Goal: Task Accomplishment & Management: Complete application form

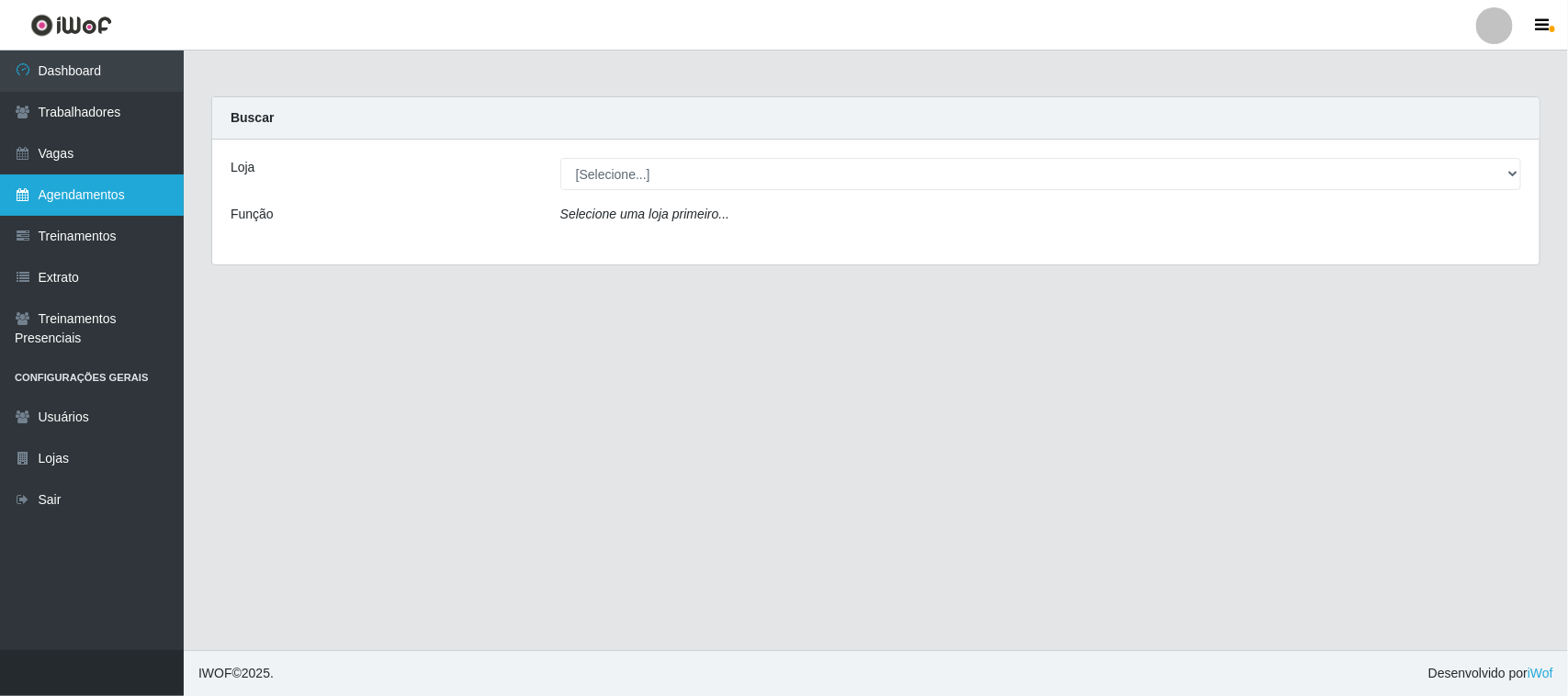
click at [108, 186] on link "Agendamentos" at bounding box center [92, 195] width 184 height 42
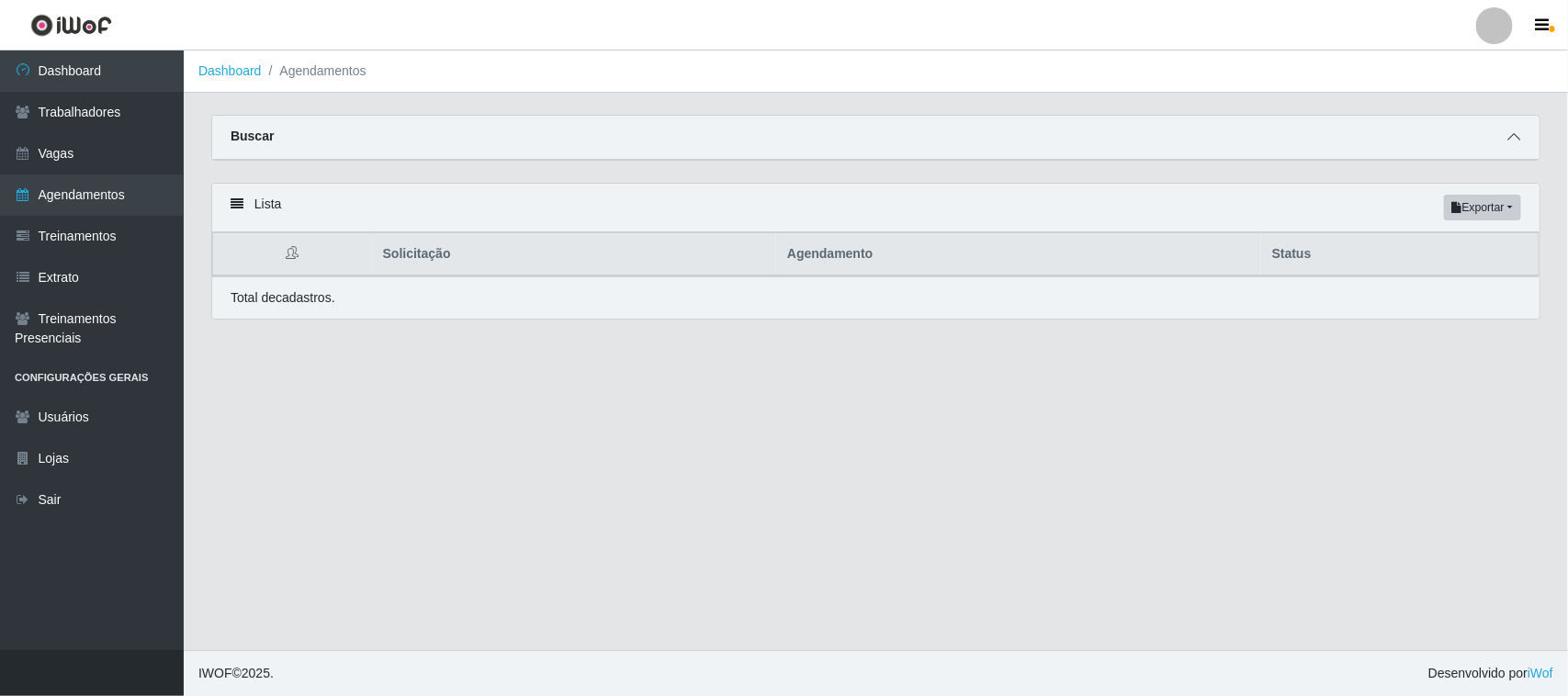
click at [1513, 129] on span at bounding box center [1513, 136] width 22 height 21
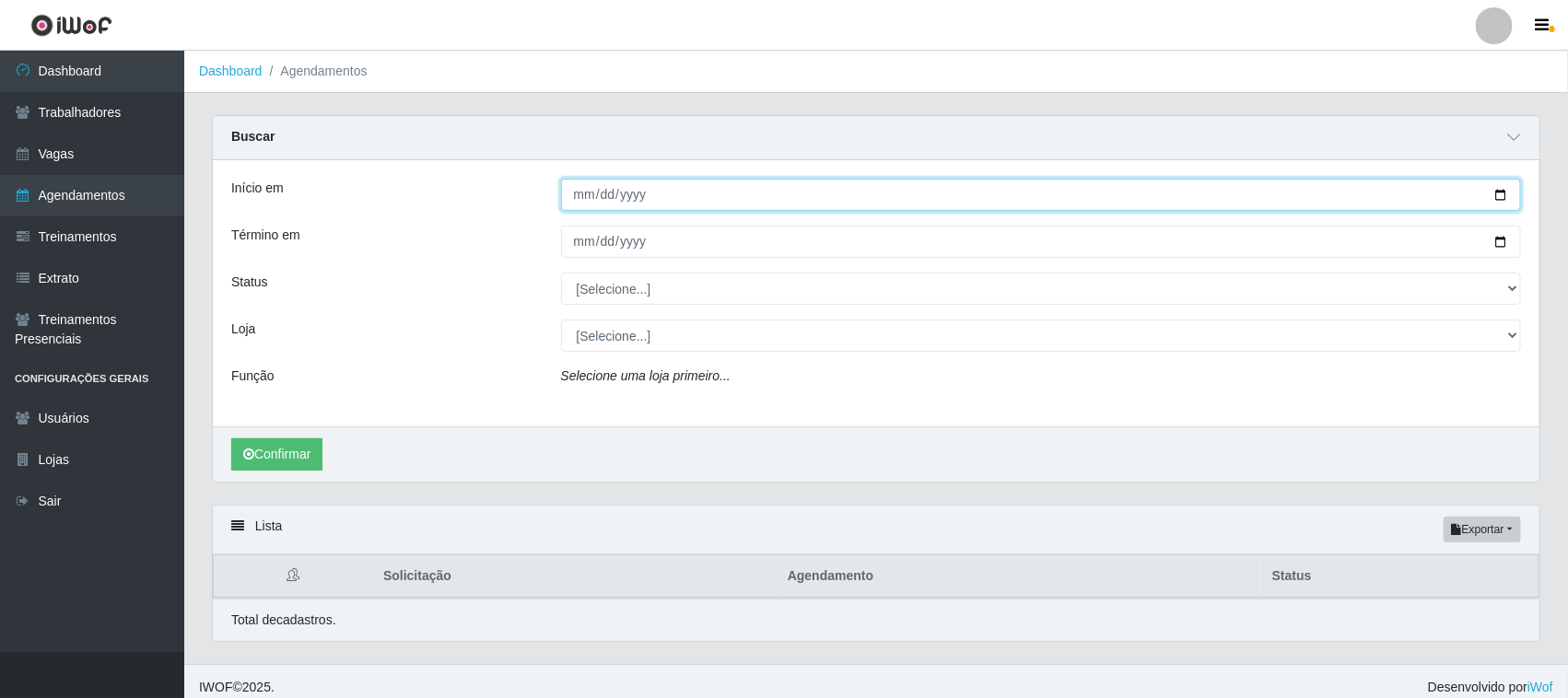
click at [1495, 195] on input "Início em" at bounding box center [1042, 195] width 961 height 32
type input "[DATE]"
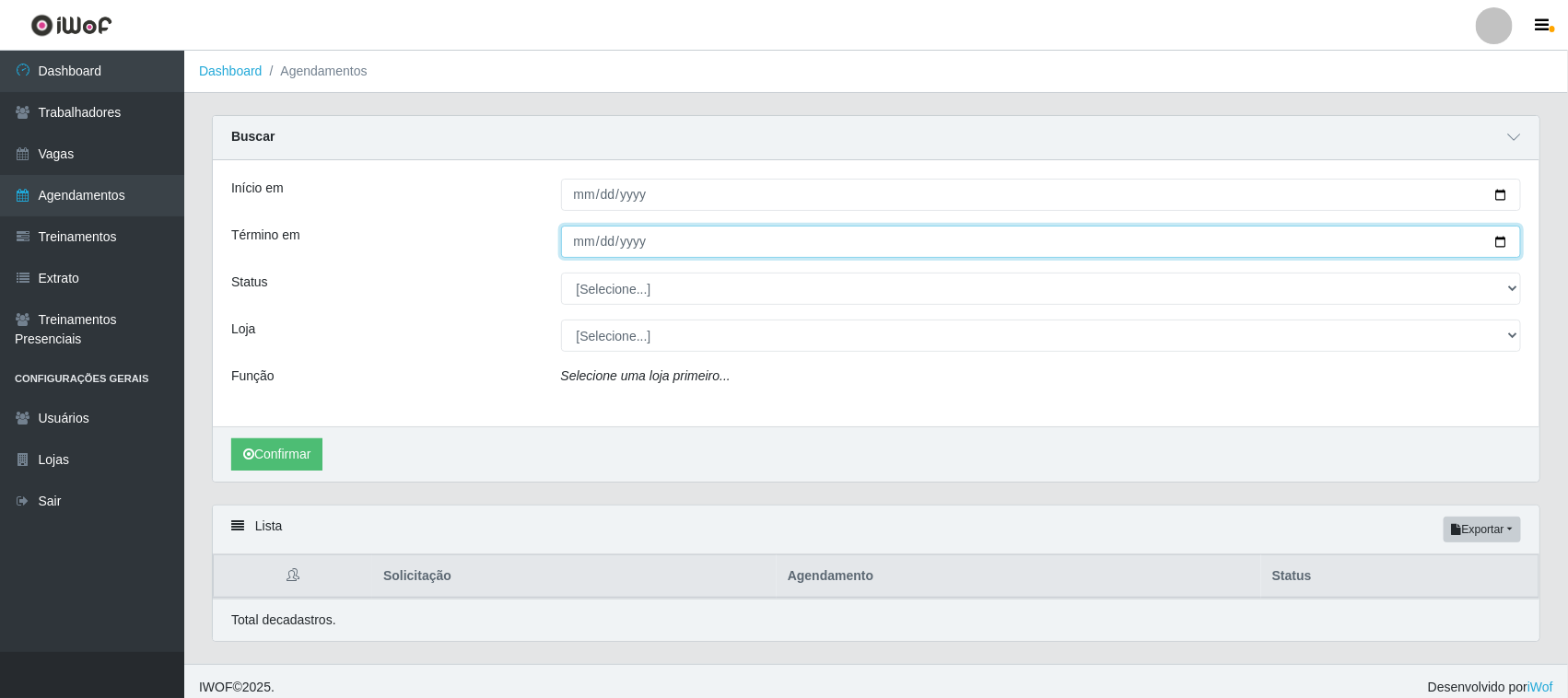
click at [1502, 243] on input "Término em" at bounding box center [1042, 242] width 961 height 32
type input "[DATE]"
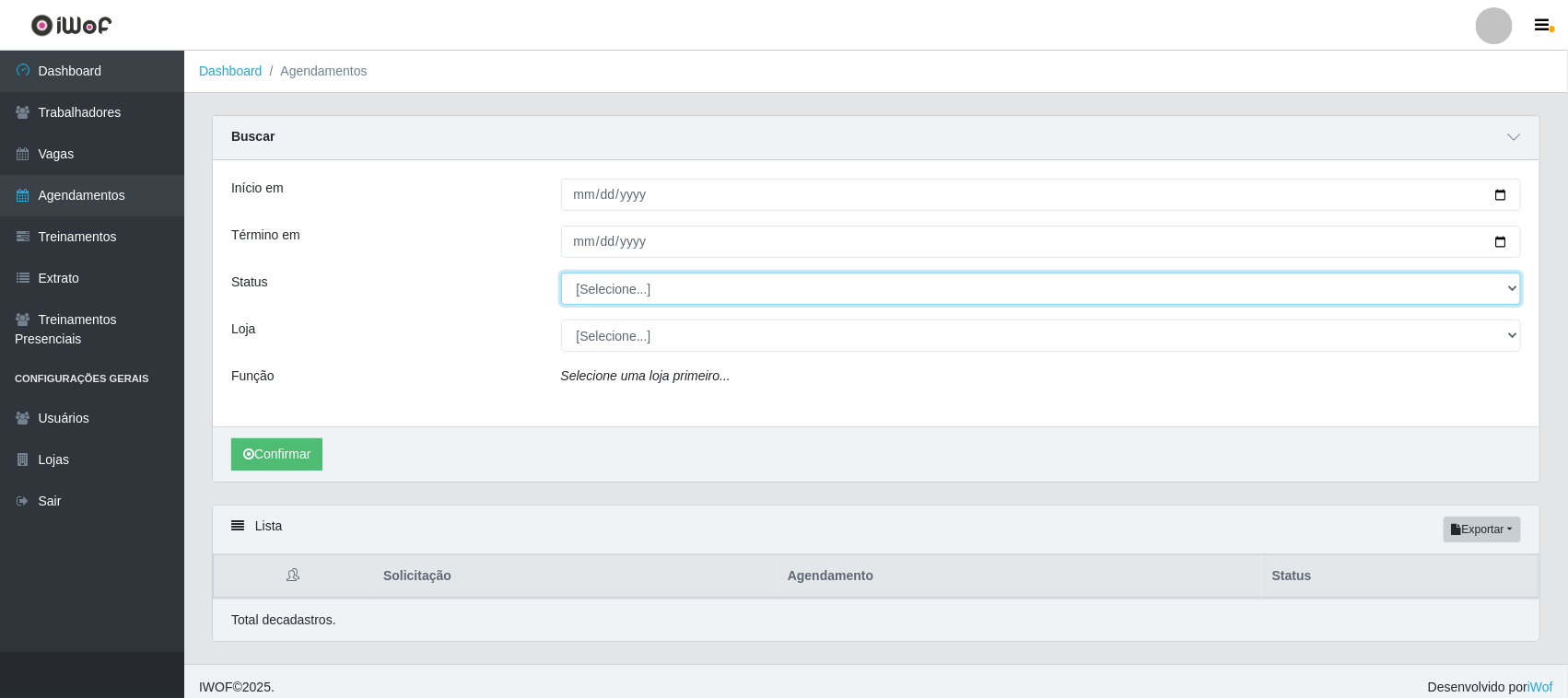
click at [624, 293] on select "[Selecione...] AGENDADO AGUARDANDO LIBERAR EM ANDAMENTO EM REVISÃO FINALIZADO C…" at bounding box center [1042, 289] width 961 height 32
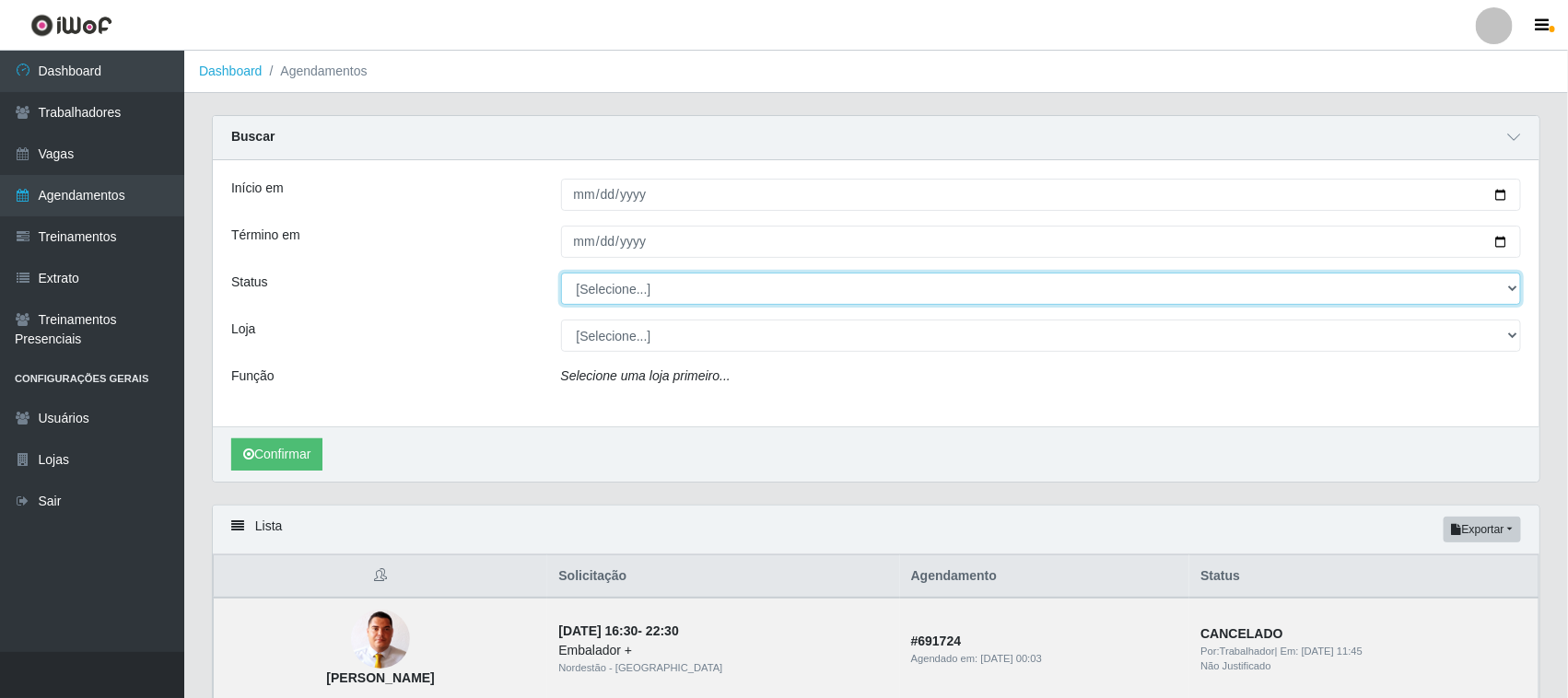
select select "AGENDADO"
click at [561, 274] on select "[Selecione...] AGENDADO AGUARDANDO LIBERAR EM ANDAMENTO EM REVISÃO FINALIZADO C…" at bounding box center [1042, 289] width 961 height 32
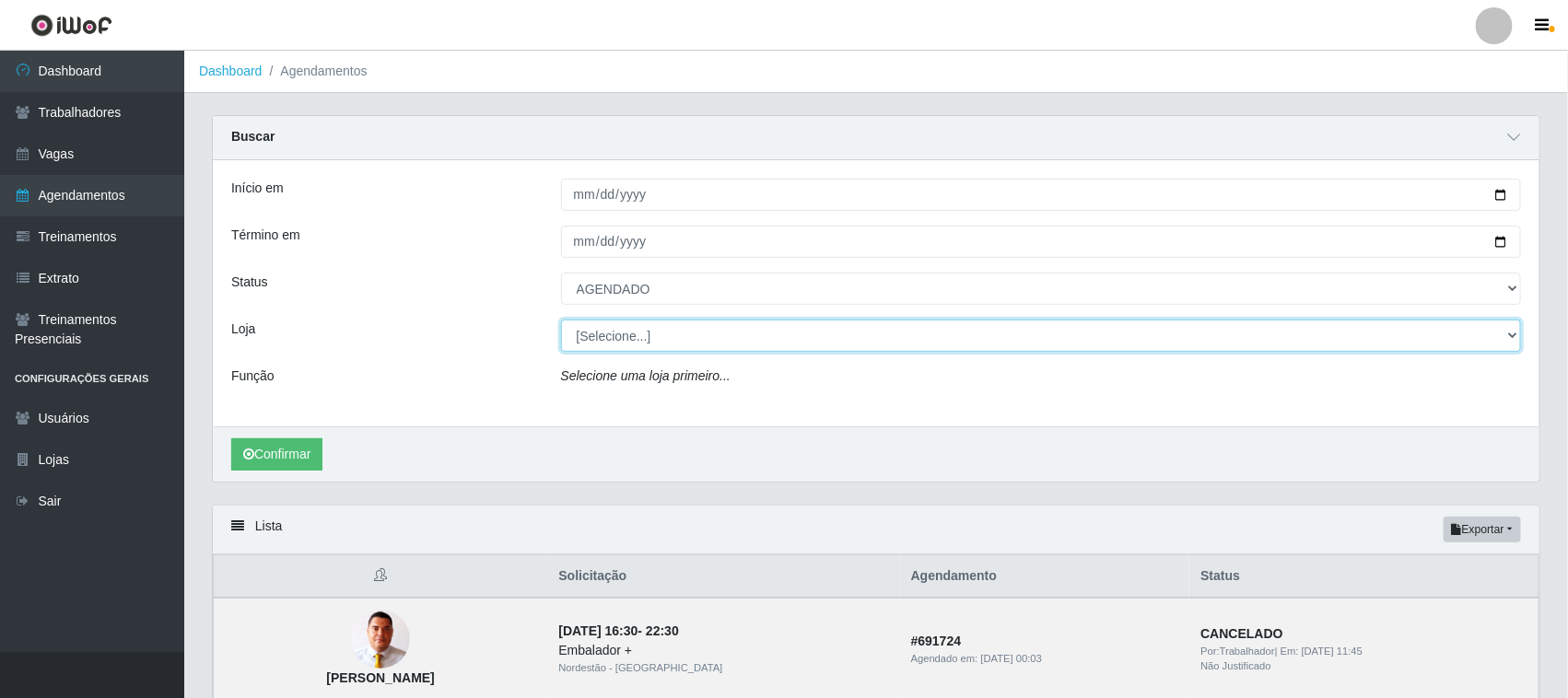
click at [643, 341] on select "[Selecione...] Nordestão - [GEOGRAPHIC_DATA]" at bounding box center [1042, 336] width 961 height 32
select select "420"
click at [561, 321] on select "[Selecione...] Nordestão - [GEOGRAPHIC_DATA]" at bounding box center [1042, 336] width 961 height 32
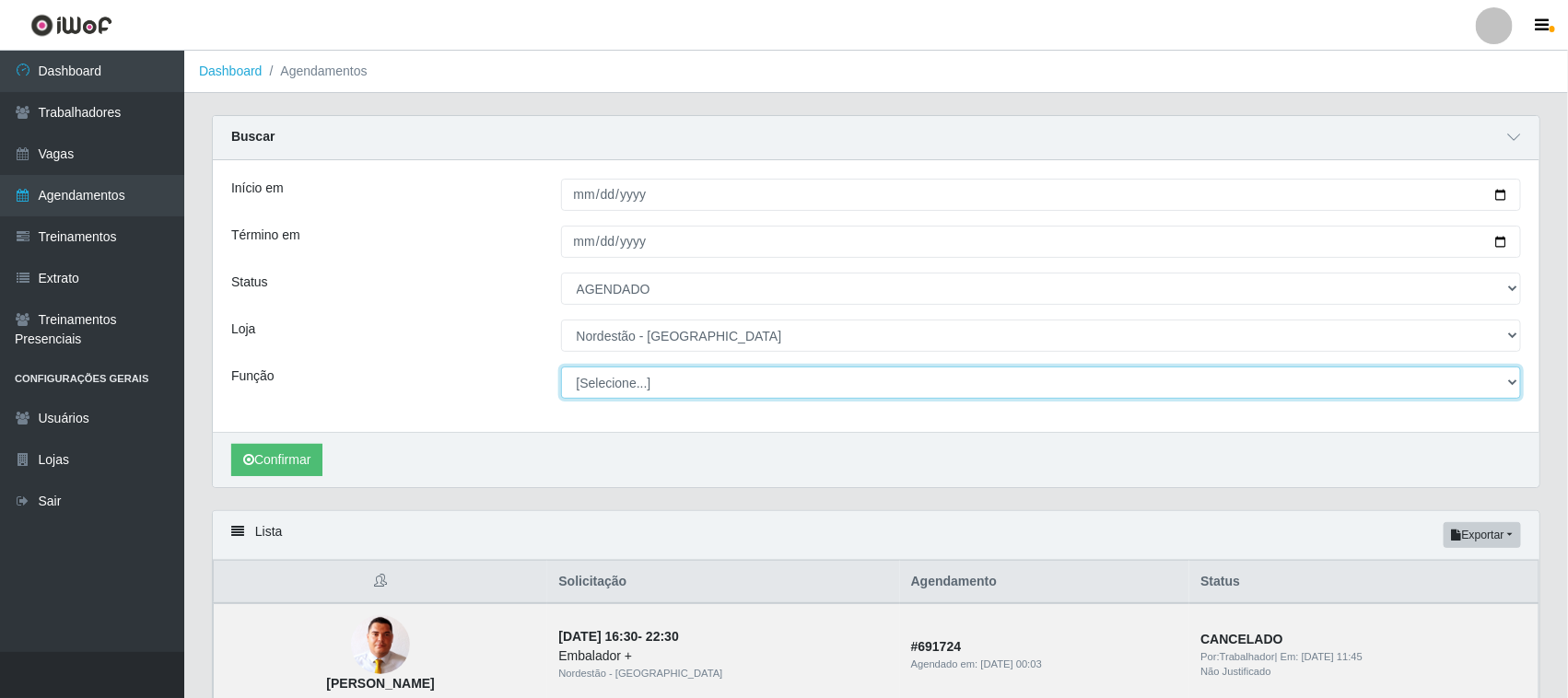
click at [668, 385] on select "[Selecione...] Embalador Embalador + Embalador ++ Operador de Caixa Operador de…" at bounding box center [1042, 382] width 961 height 32
click at [561, 367] on select "[Selecione...] Embalador Embalador + Embalador ++ Operador de Caixa Operador de…" at bounding box center [1042, 382] width 961 height 32
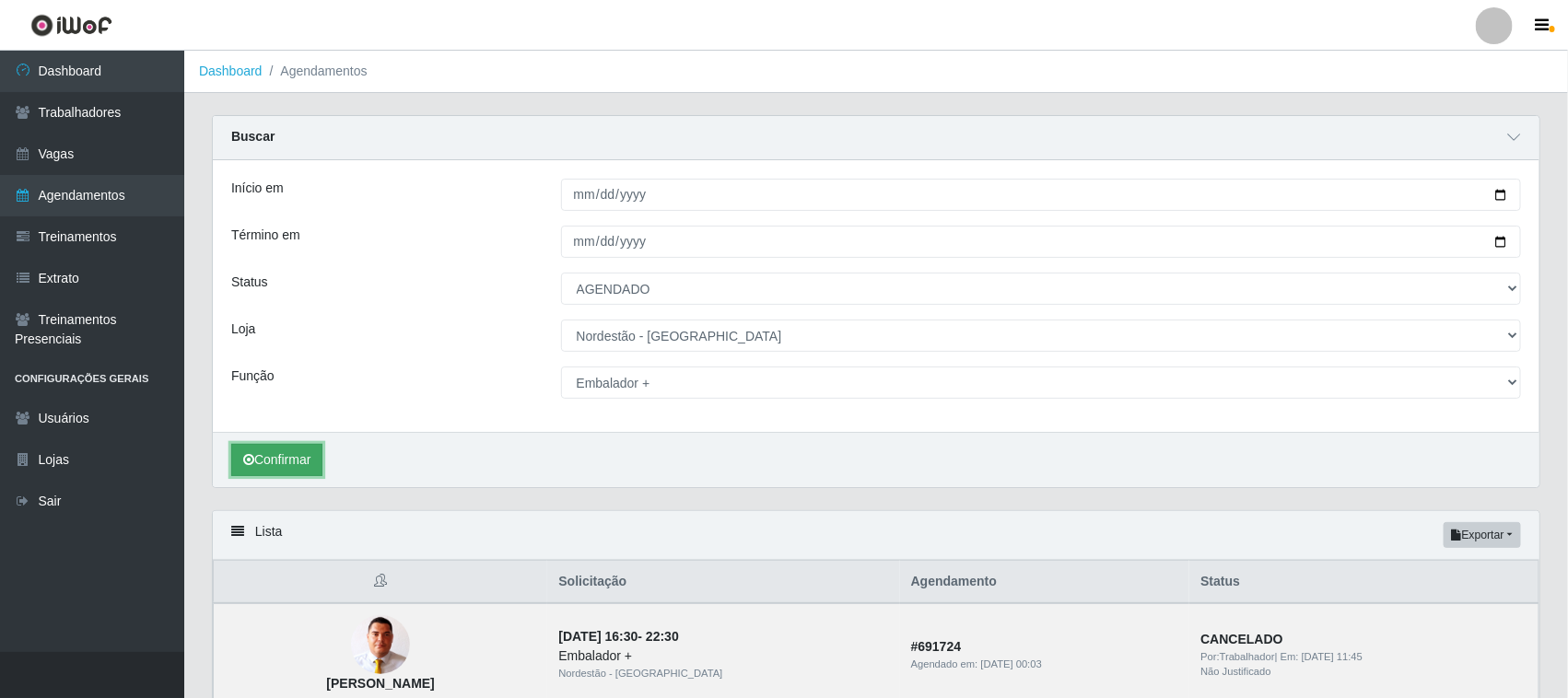
click at [319, 454] on button "Confirmar" at bounding box center [277, 460] width 91 height 32
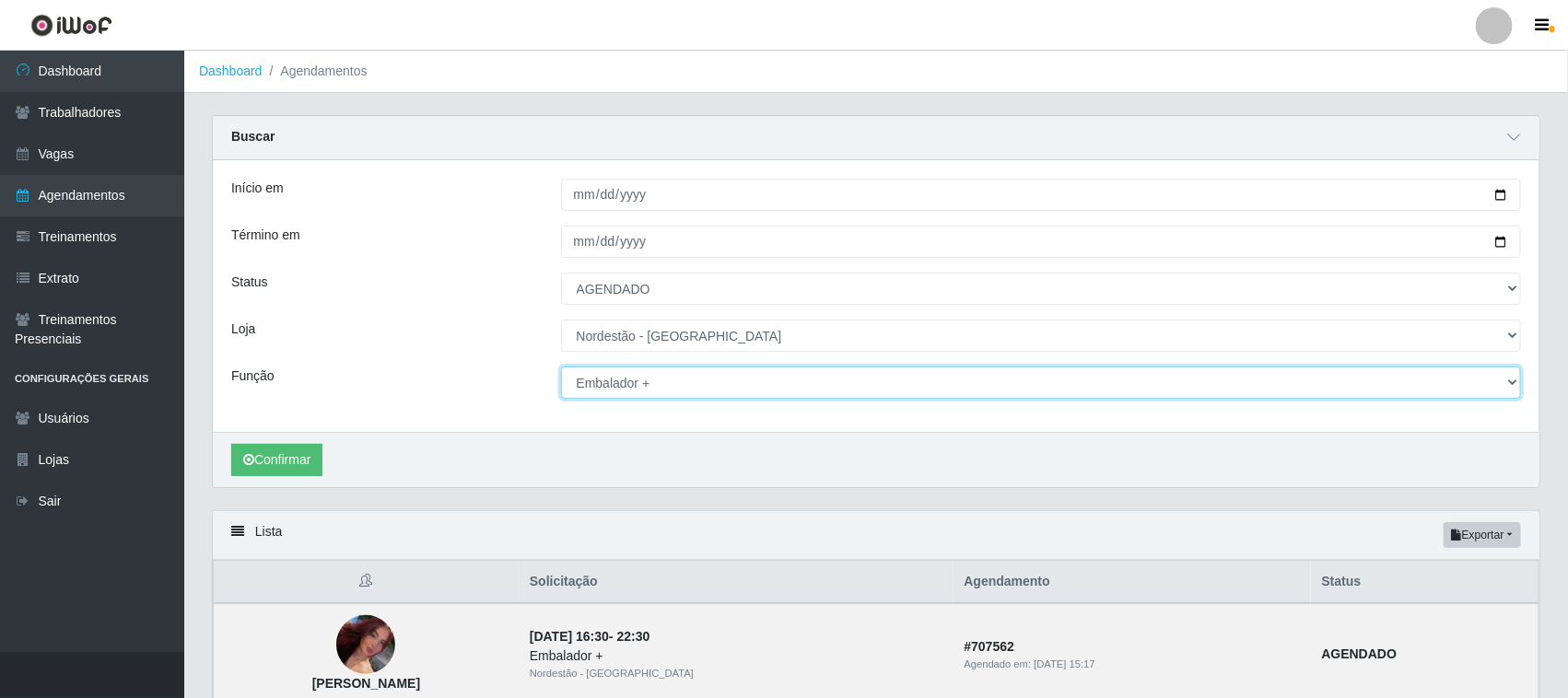
click at [675, 389] on select "[Selecione...] Embalador Embalador + Embalador ++ Operador de Caixa Operador de…" at bounding box center [1042, 382] width 961 height 32
select select "72"
click at [561, 367] on select "[Selecione...] Embalador Embalador + Embalador ++ Operador de Caixa Operador de…" at bounding box center [1042, 382] width 961 height 32
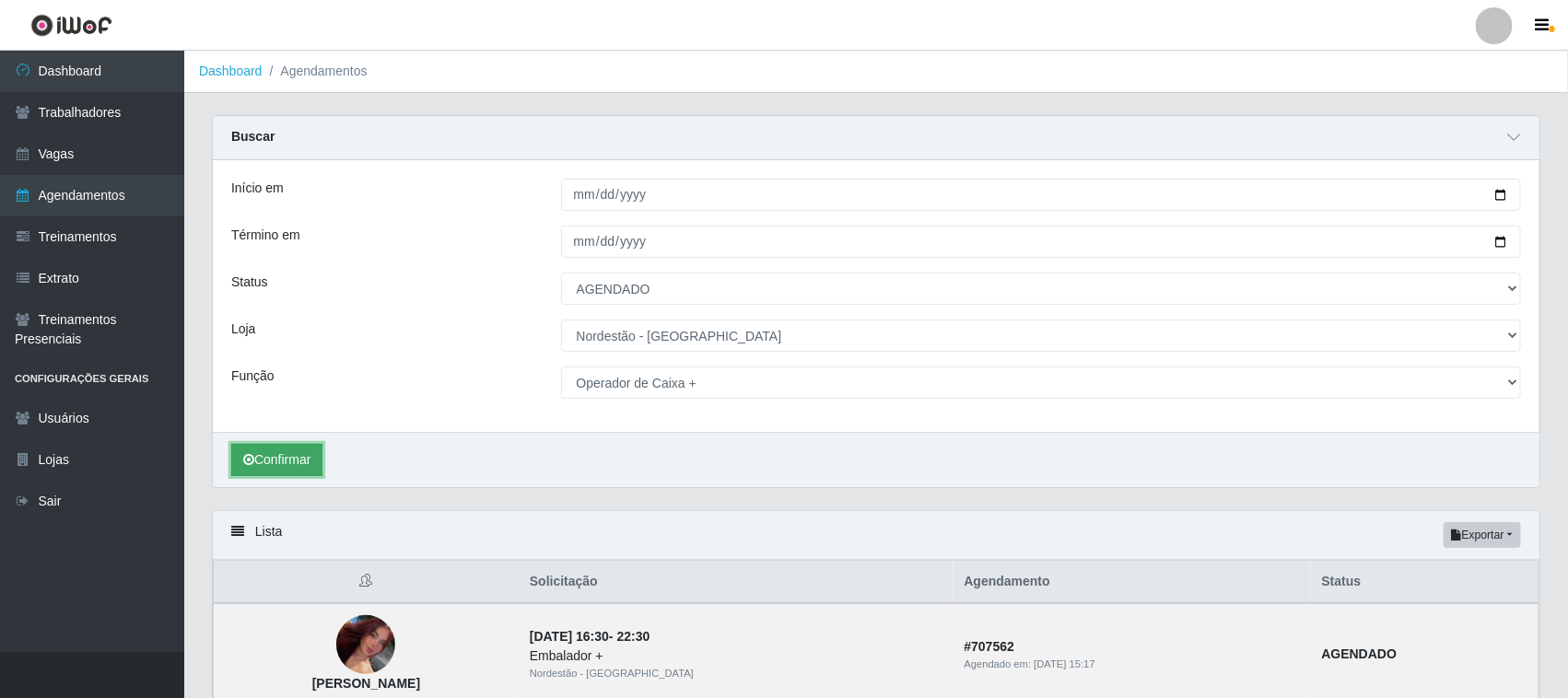
click at [287, 458] on button "Confirmar" at bounding box center [277, 460] width 91 height 32
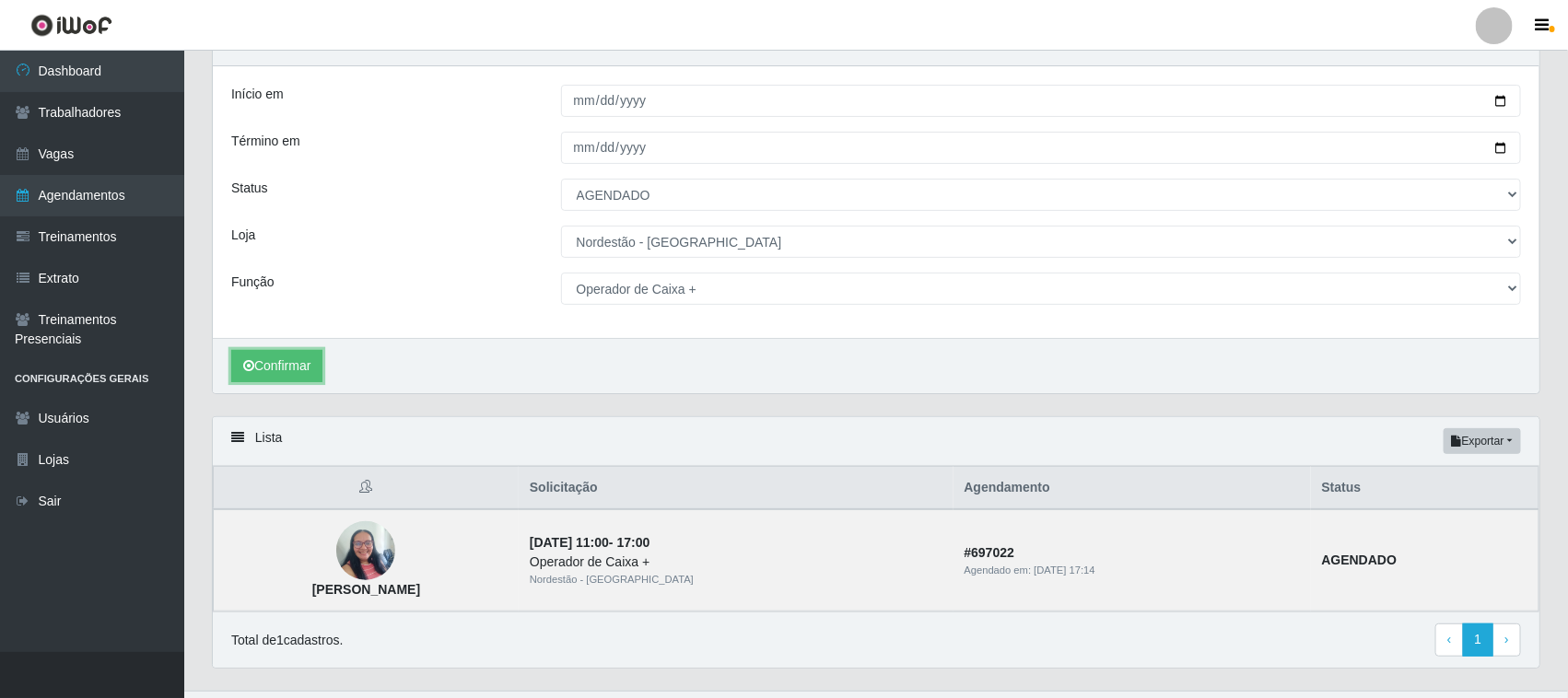
scroll to position [135, 0]
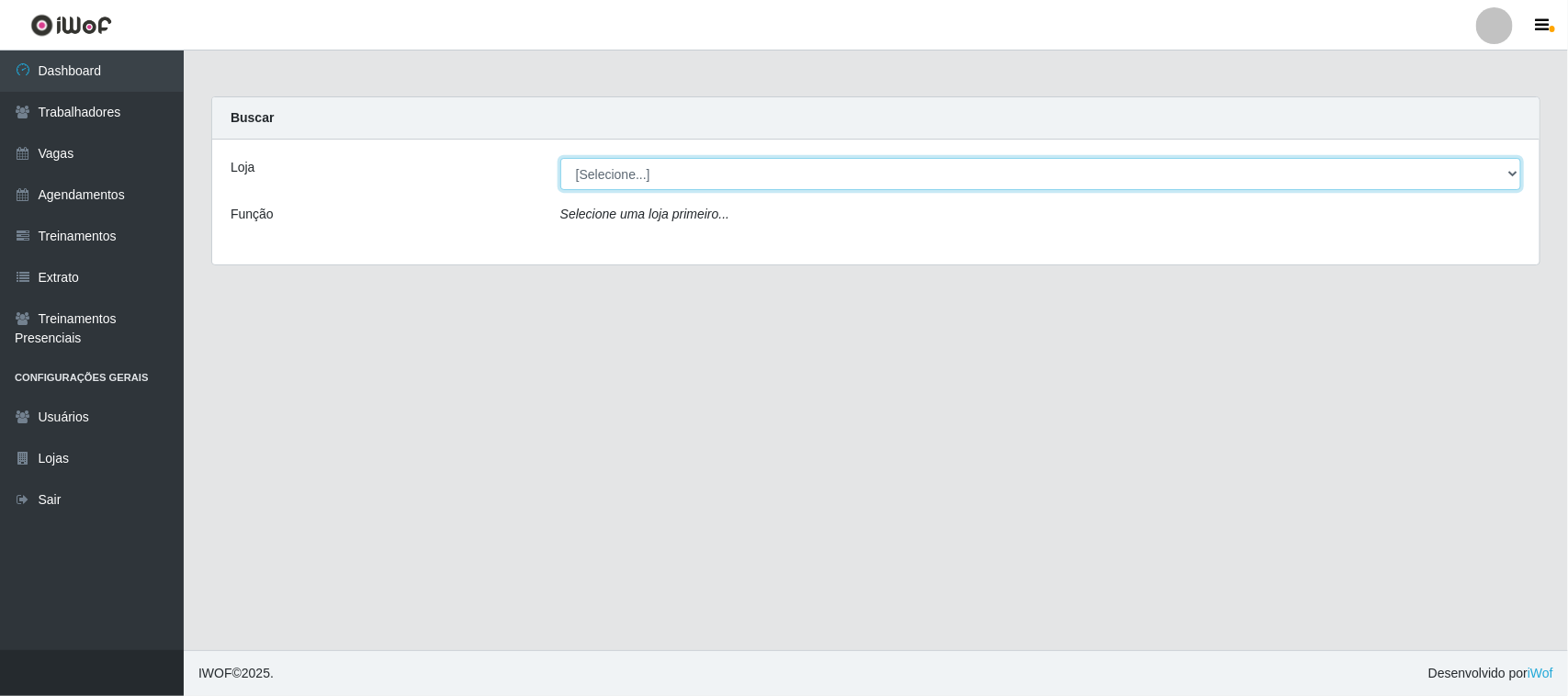
click at [1504, 174] on select "[Selecione...] Nordestão - [GEOGRAPHIC_DATA]" at bounding box center [1040, 174] width 961 height 32
select select "420"
click at [560, 158] on select "[Selecione...] Nordestão - [GEOGRAPHIC_DATA]" at bounding box center [1040, 174] width 961 height 32
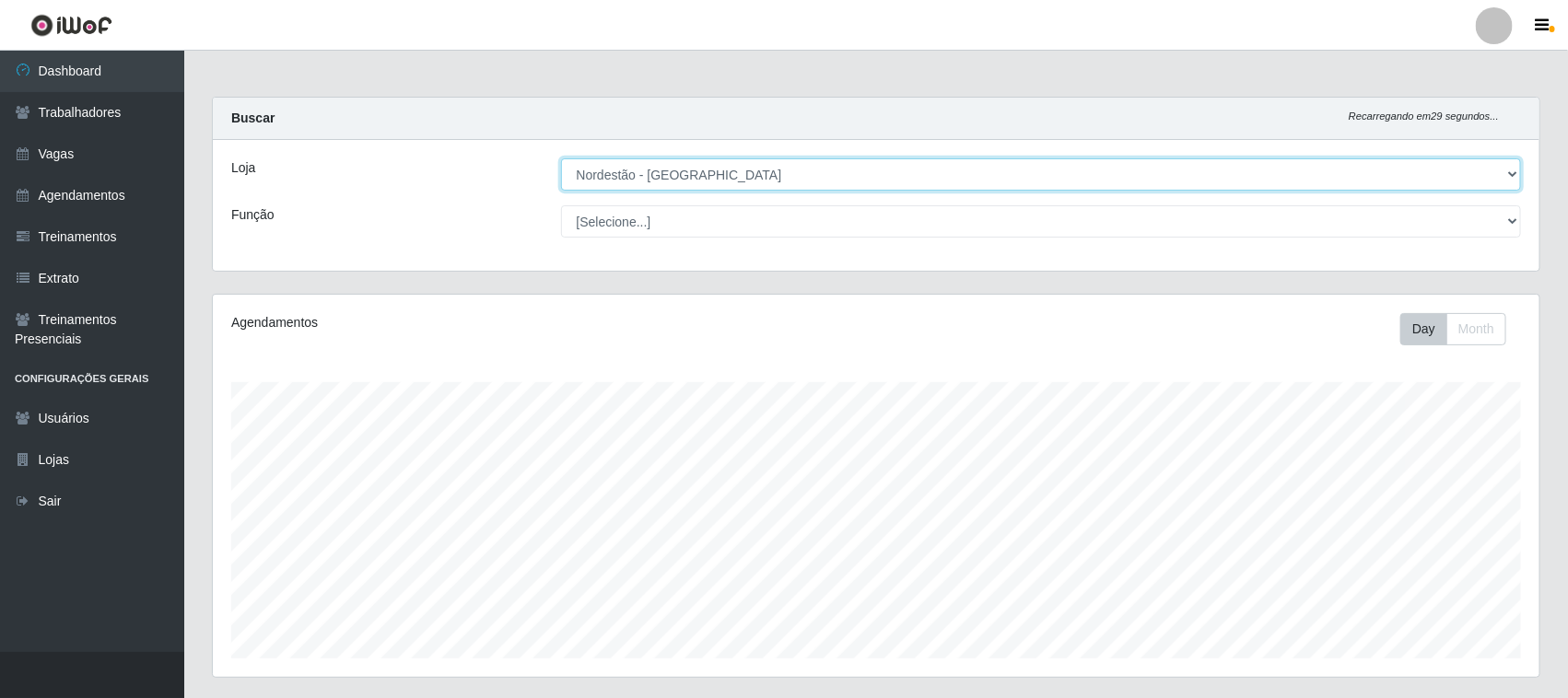
scroll to position [383, 1327]
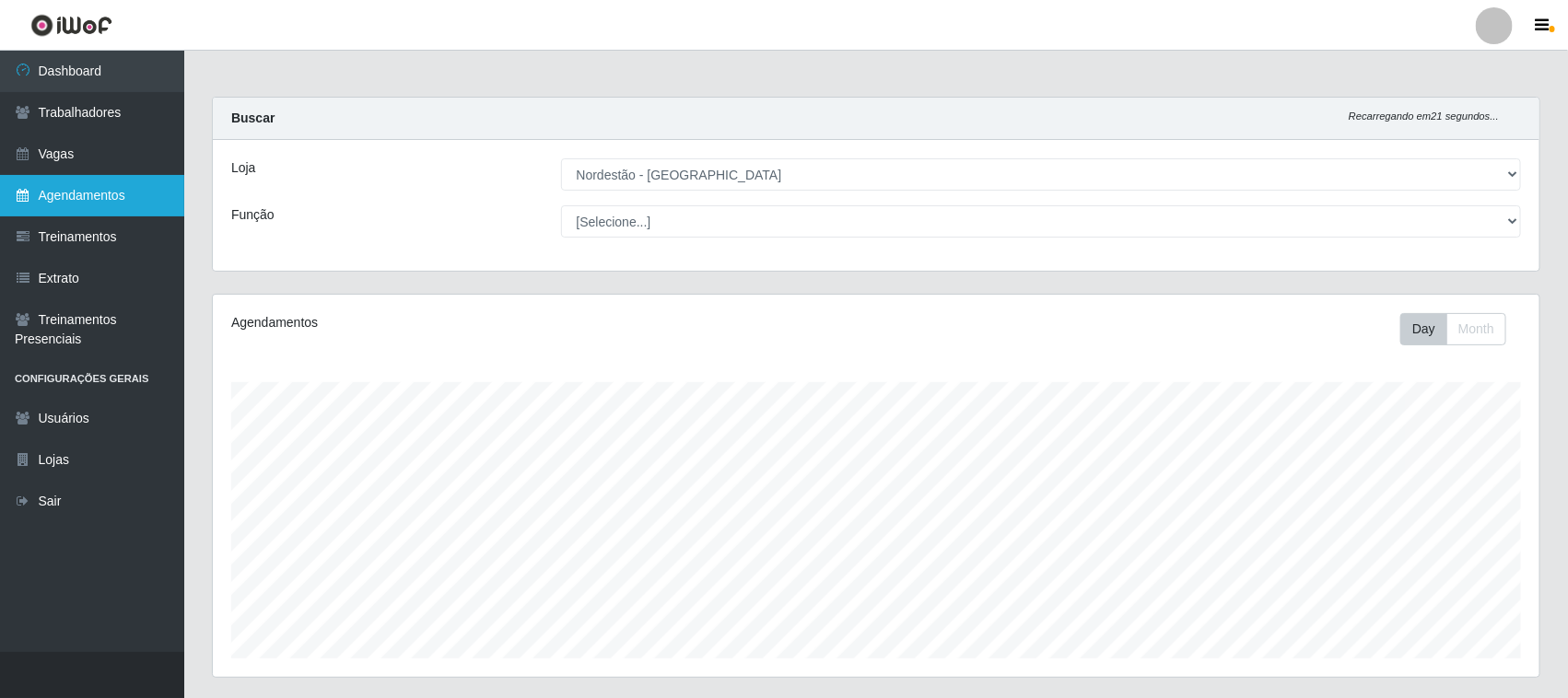
click at [99, 200] on link "Agendamentos" at bounding box center [92, 196] width 185 height 42
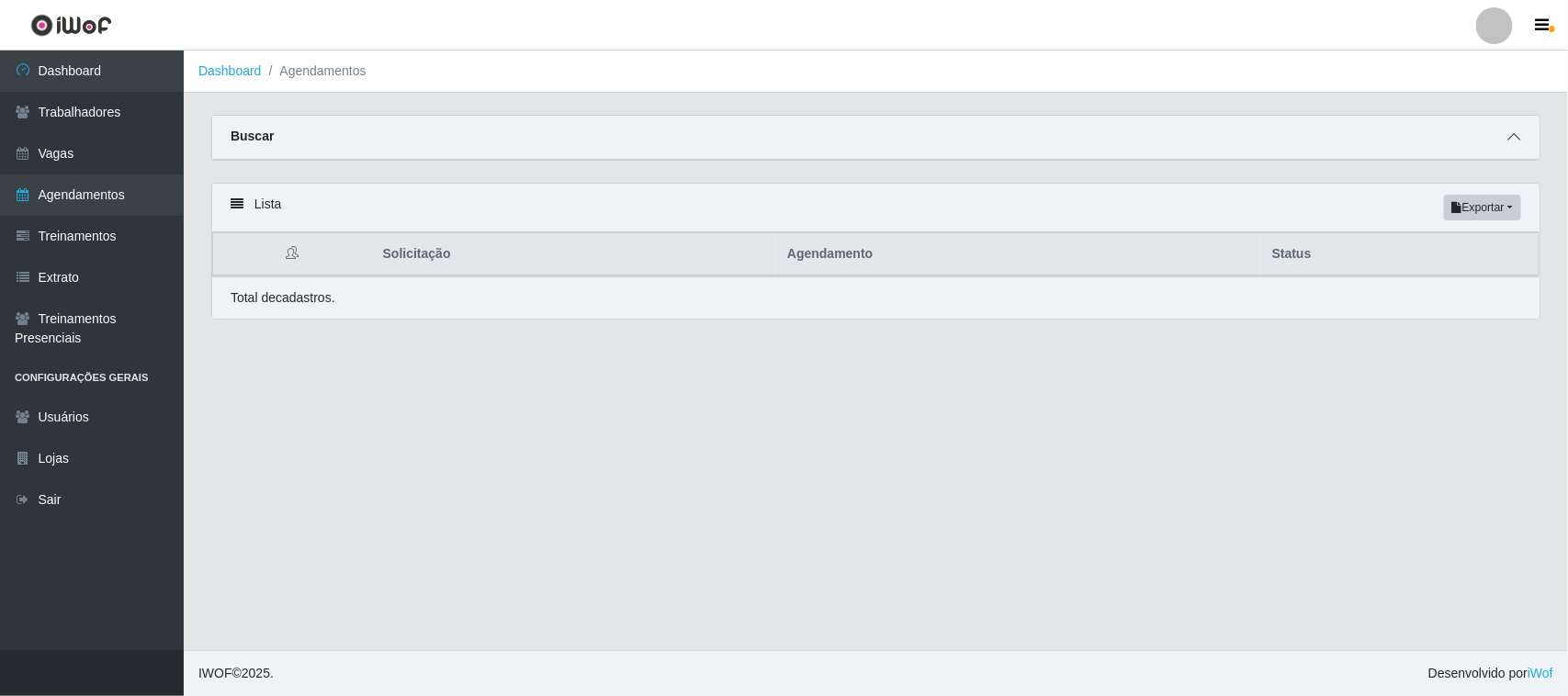
click at [1516, 138] on icon at bounding box center [1513, 136] width 13 height 13
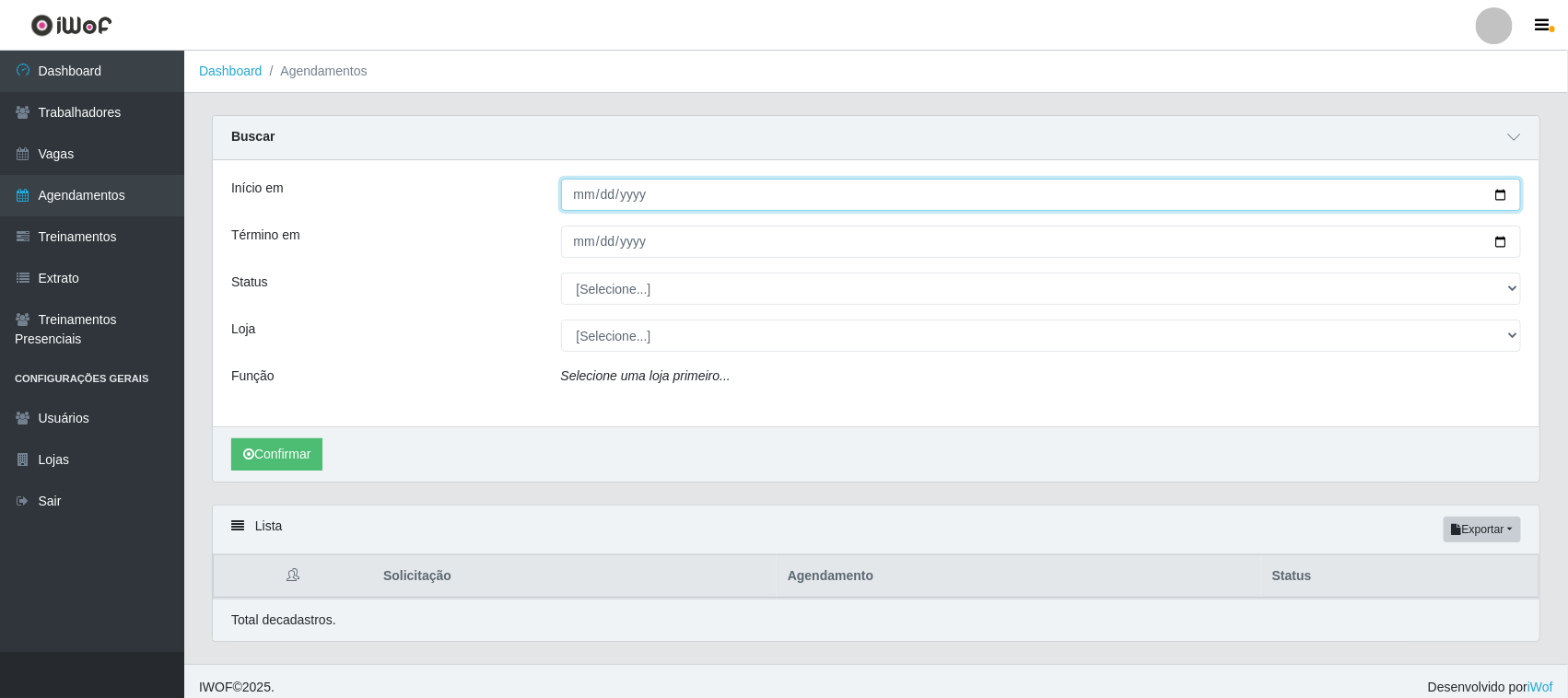
click at [1497, 197] on input "Início em" at bounding box center [1042, 195] width 961 height 32
type input "[DATE]"
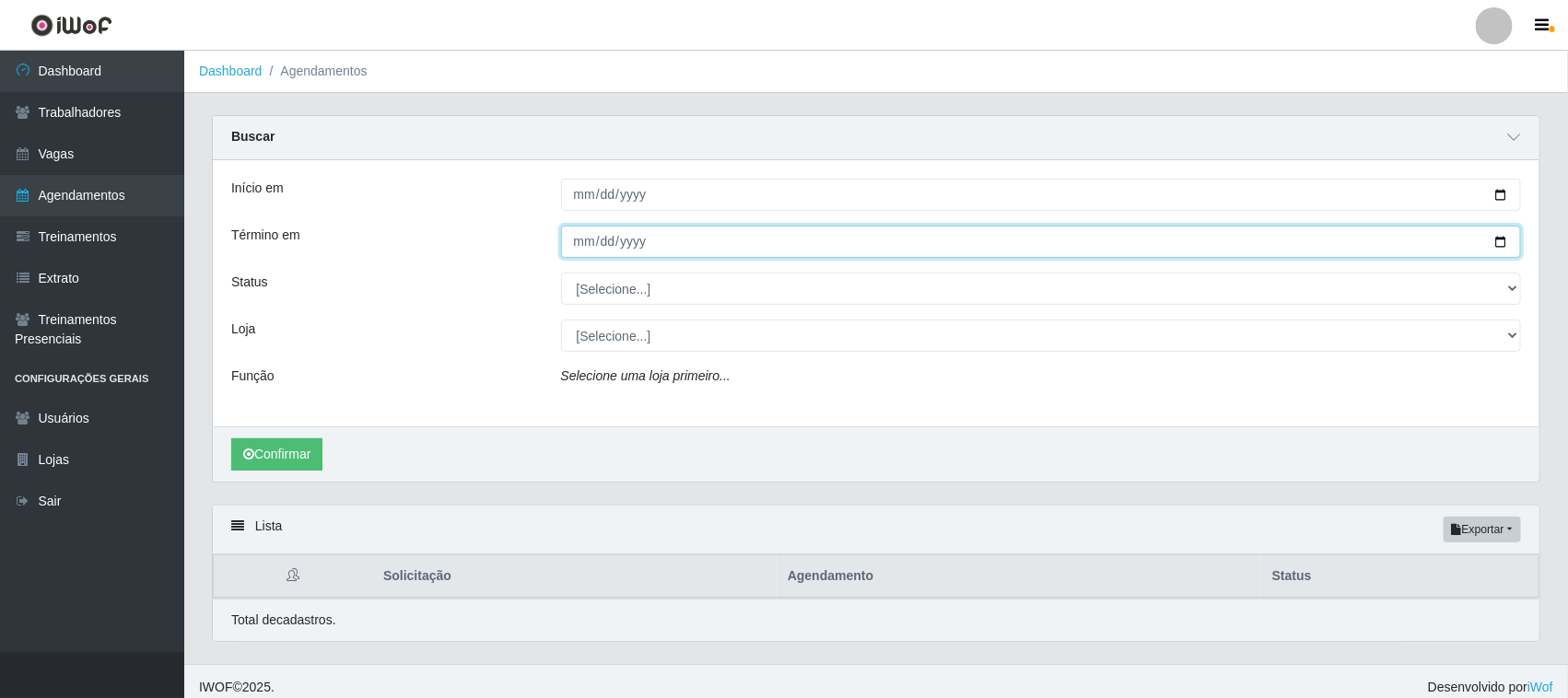
click at [1494, 237] on input "Término em" at bounding box center [1042, 242] width 961 height 32
type input "[DATE]"
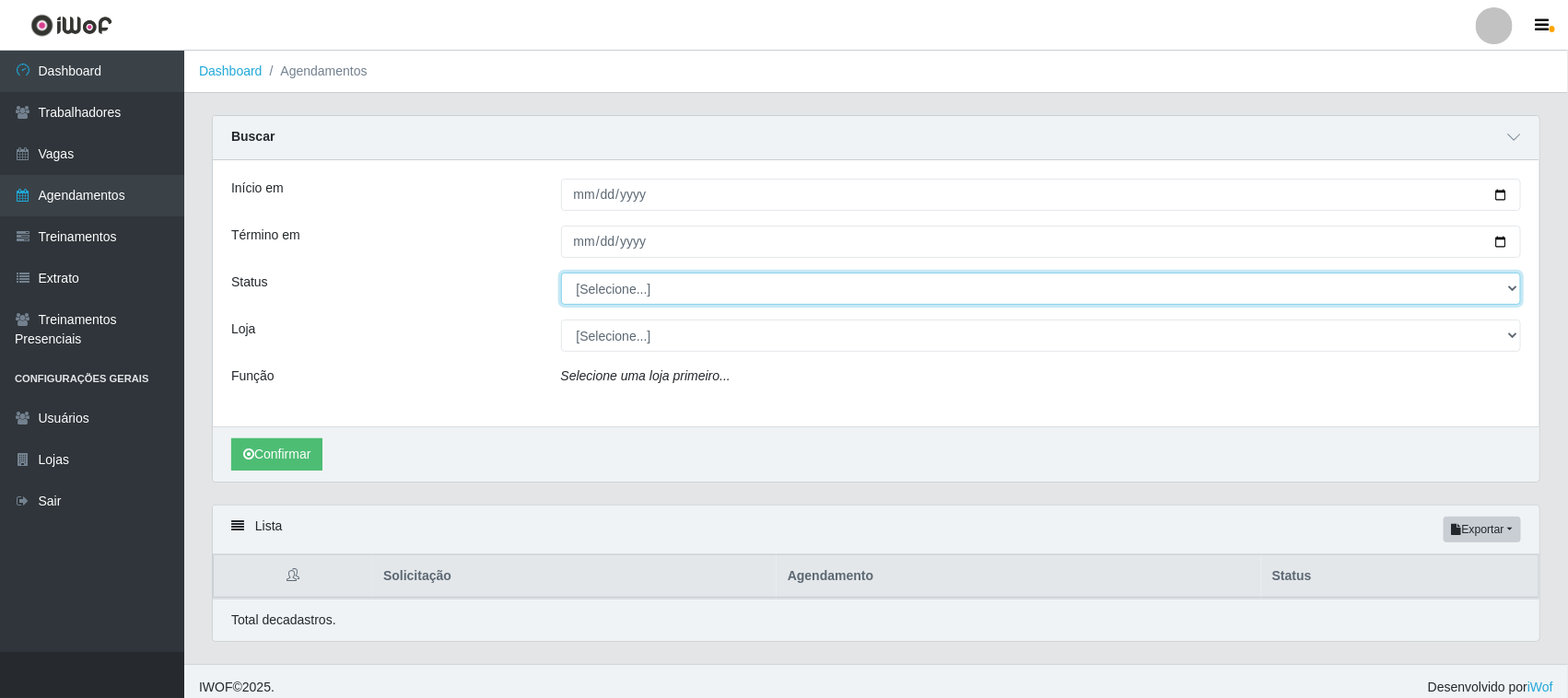
click at [684, 287] on select "[Selecione...] AGENDADO AGUARDANDO LIBERAR EM ANDAMENTO EM REVISÃO FINALIZADO C…" at bounding box center [1042, 289] width 961 height 32
select select "AGENDADO"
click at [561, 274] on select "[Selecione...] AGENDADO AGUARDANDO LIBERAR EM ANDAMENTO EM REVISÃO FINALIZADO C…" at bounding box center [1042, 289] width 961 height 32
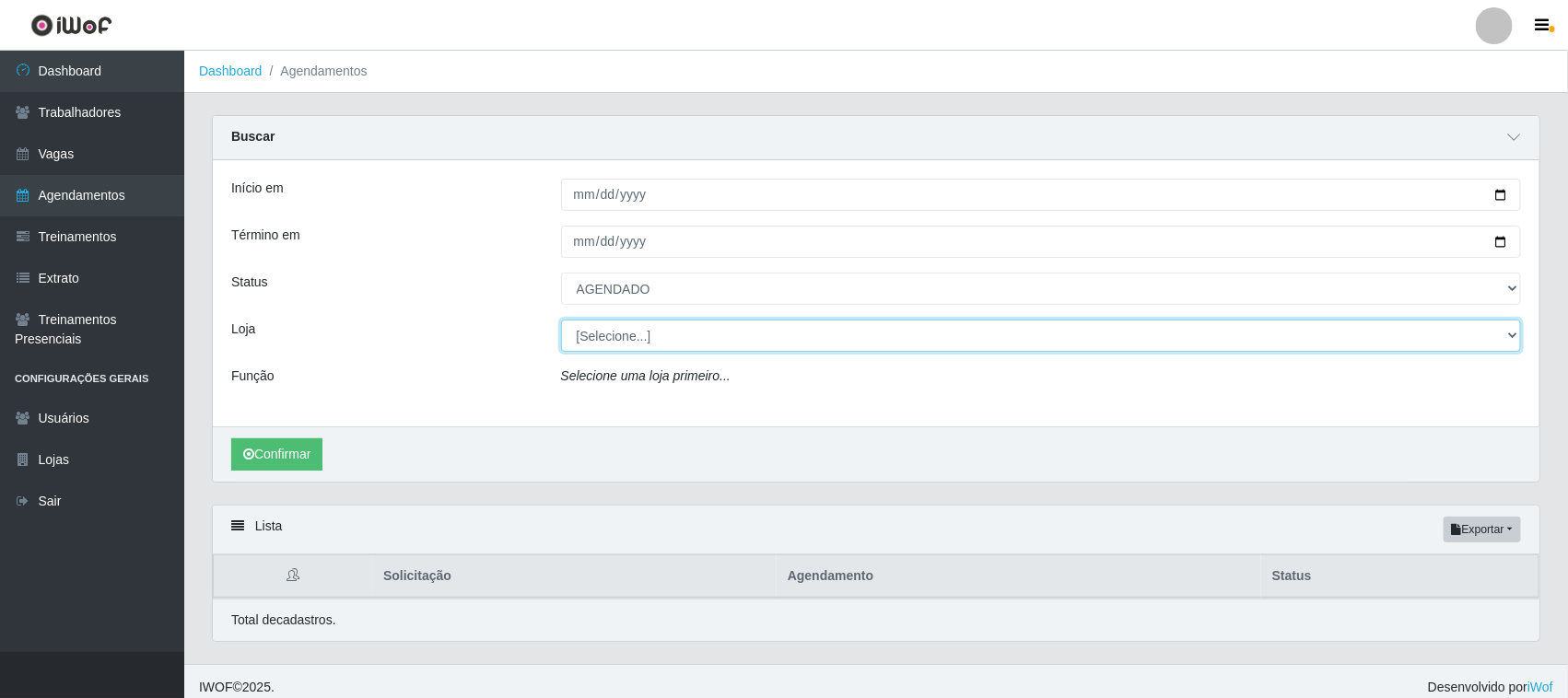
click at [650, 341] on select "[Selecione...] Nordestão - [GEOGRAPHIC_DATA]" at bounding box center [1042, 336] width 961 height 32
select select "420"
click at [561, 321] on select "[Selecione...] Nordestão - [GEOGRAPHIC_DATA]" at bounding box center [1042, 336] width 961 height 32
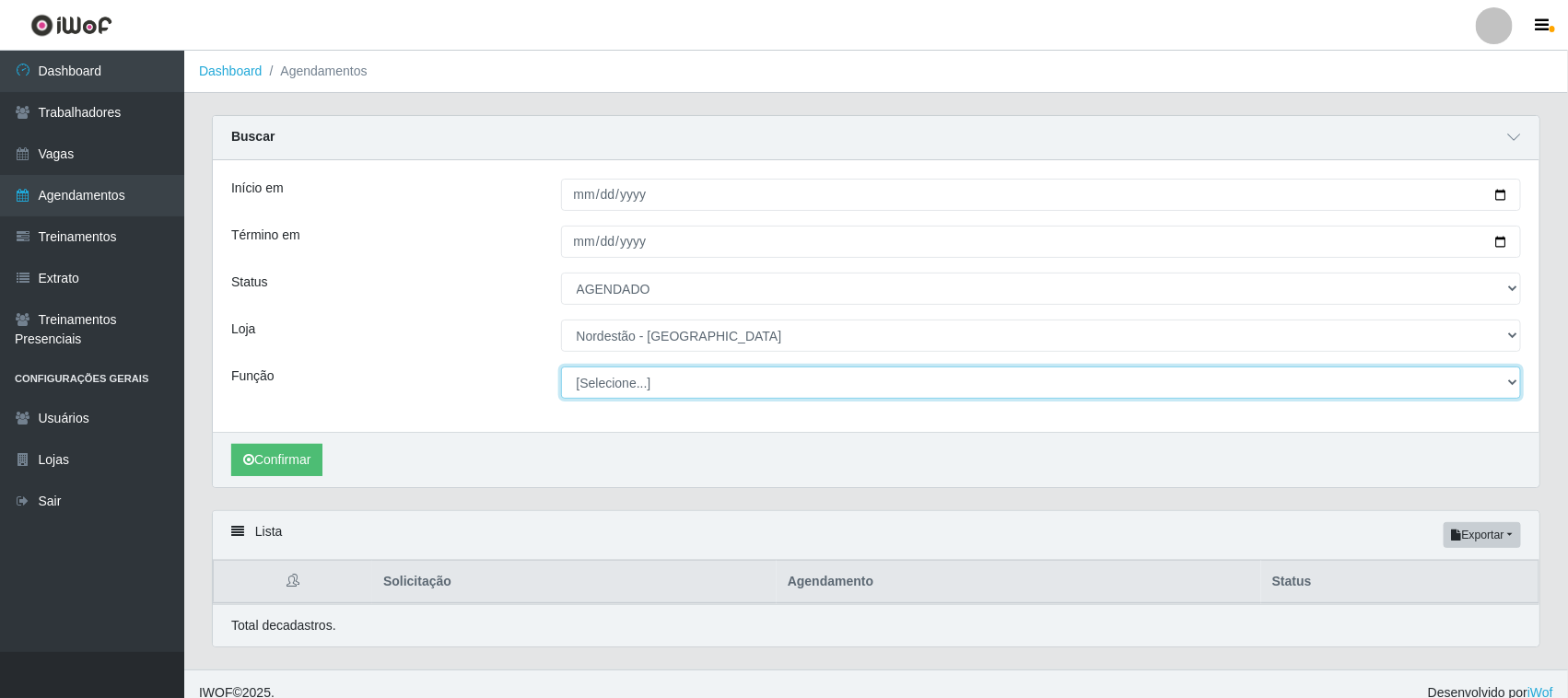
click at [661, 378] on select "[Selecione...] Embalador Embalador + Embalador ++ Operador de Caixa Operador de…" at bounding box center [1042, 382] width 961 height 32
select select "70"
click at [561, 367] on select "[Selecione...] Embalador Embalador + Embalador ++ Operador de Caixa Operador de…" at bounding box center [1042, 382] width 961 height 32
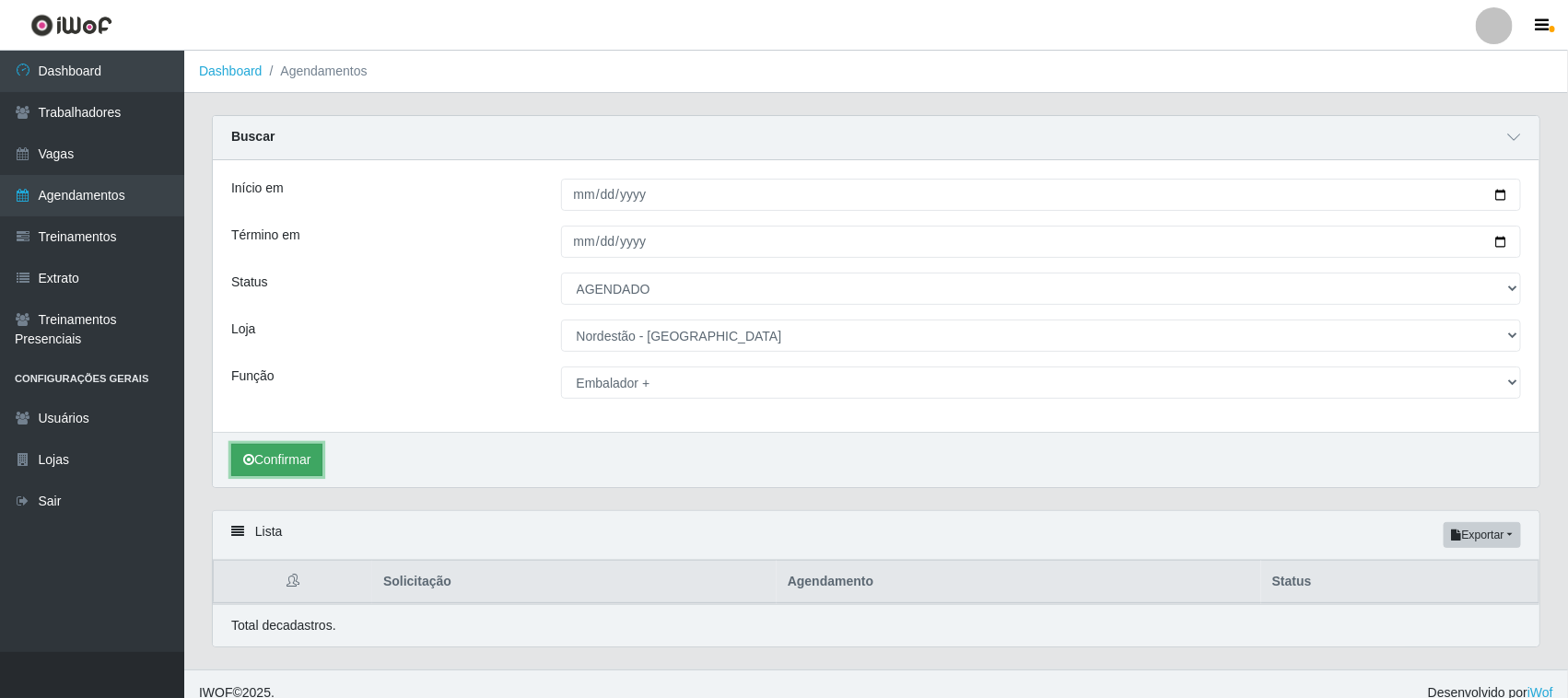
click at [296, 453] on button "Confirmar" at bounding box center [277, 460] width 91 height 32
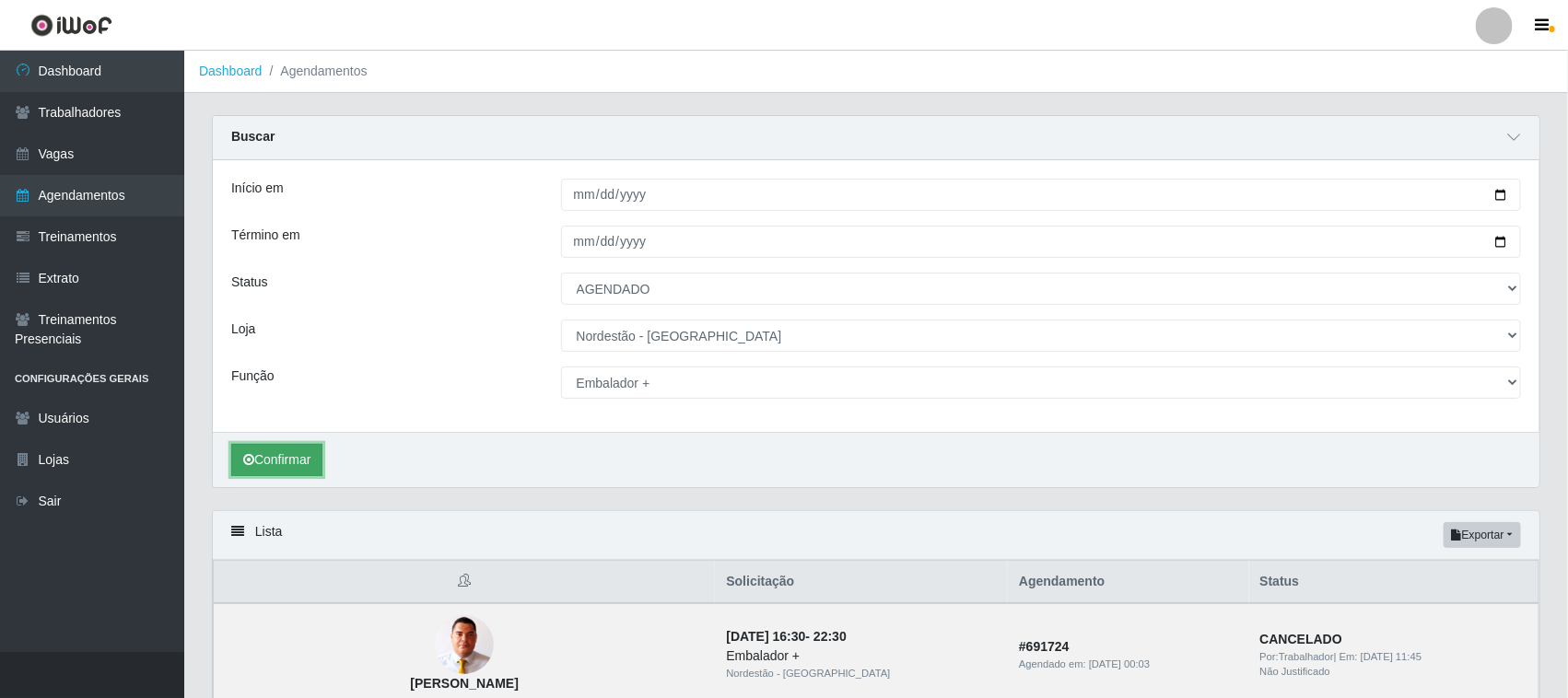
click at [305, 460] on button "Confirmar" at bounding box center [277, 460] width 91 height 32
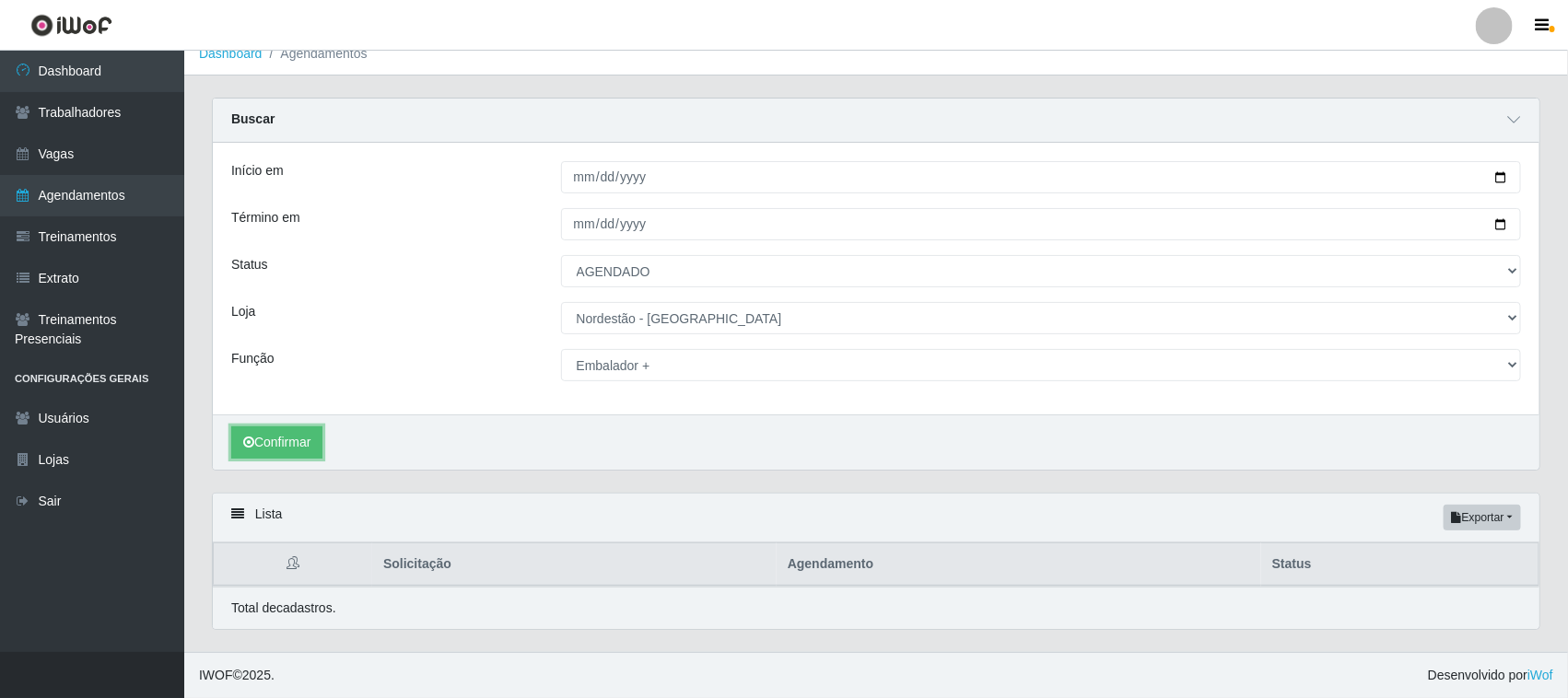
scroll to position [135, 0]
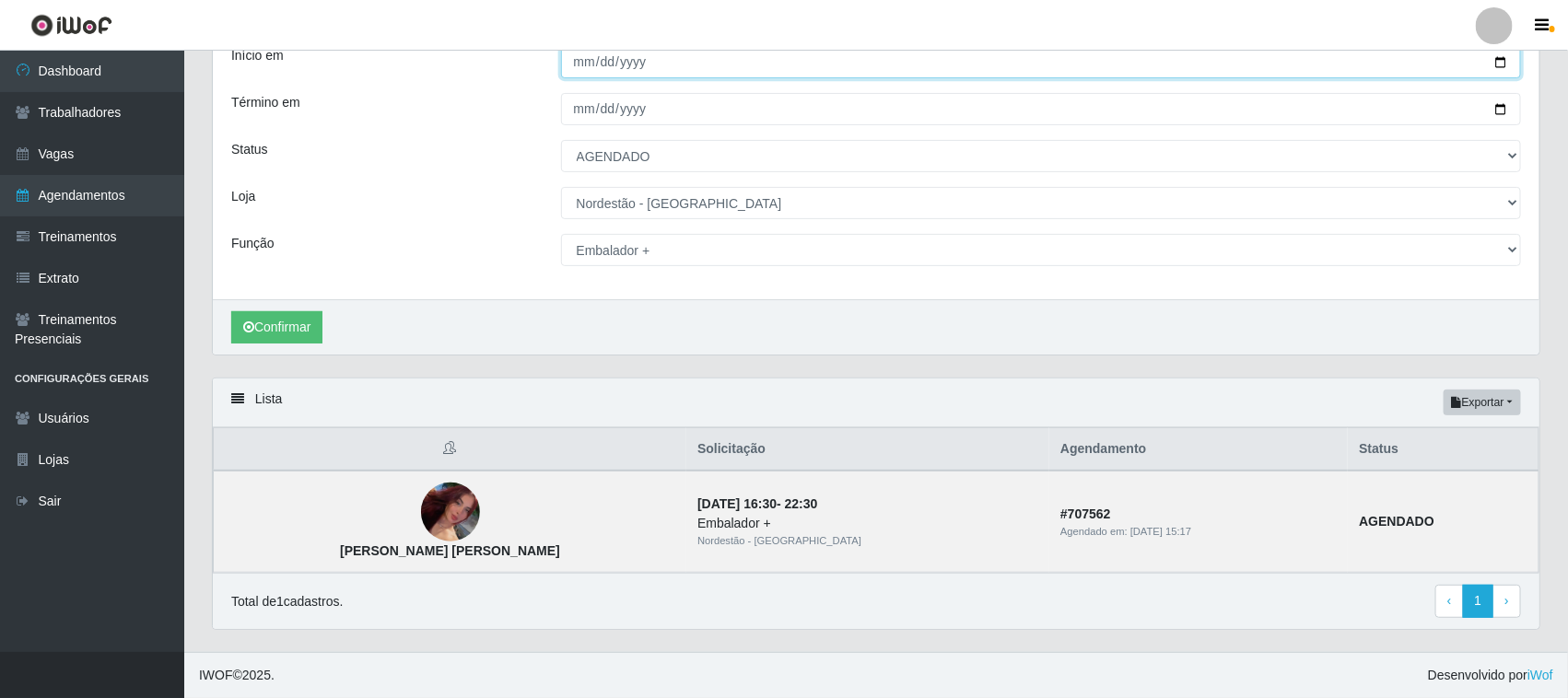
click at [1498, 60] on input "[DATE]" at bounding box center [1042, 62] width 961 height 32
type input "2025-08-15"
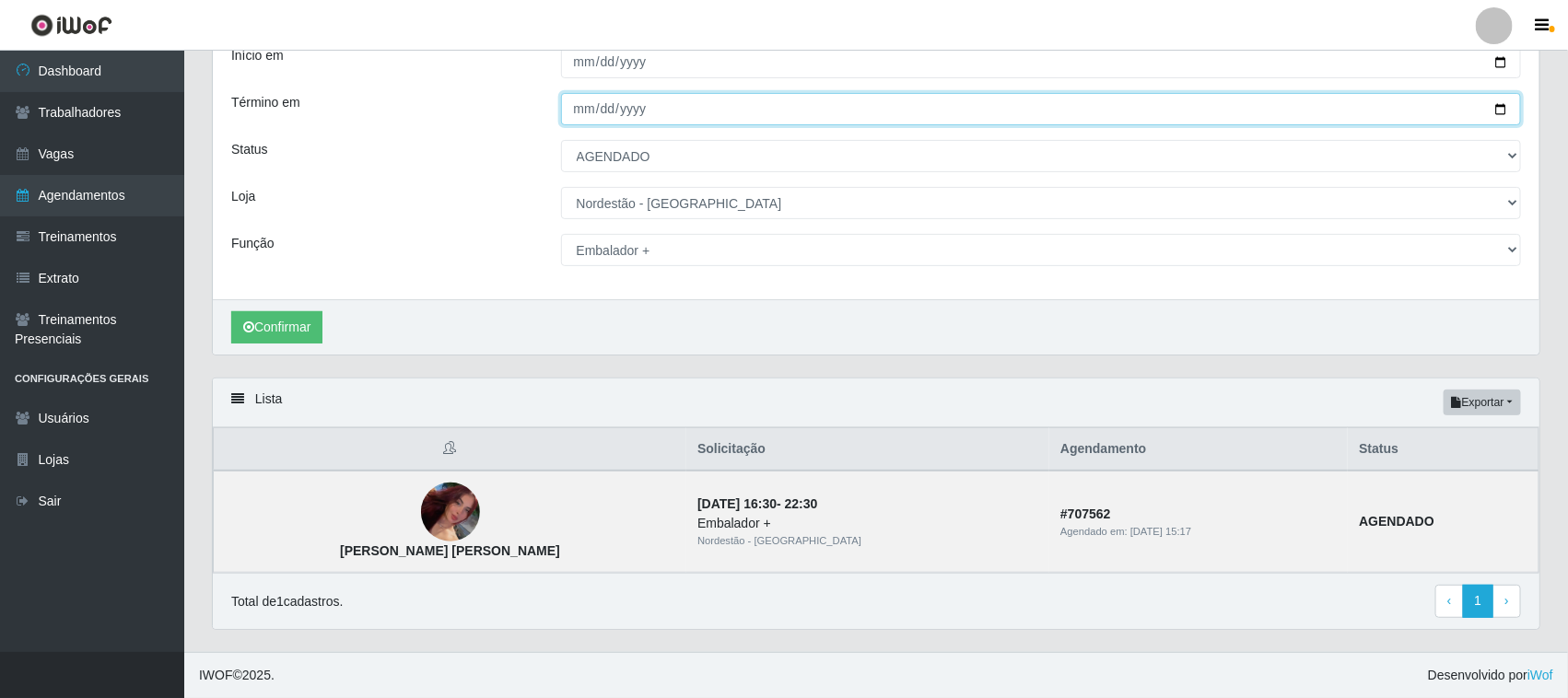
click at [1504, 103] on input "[DATE]" at bounding box center [1042, 109] width 961 height 32
type input "2025-08-15"
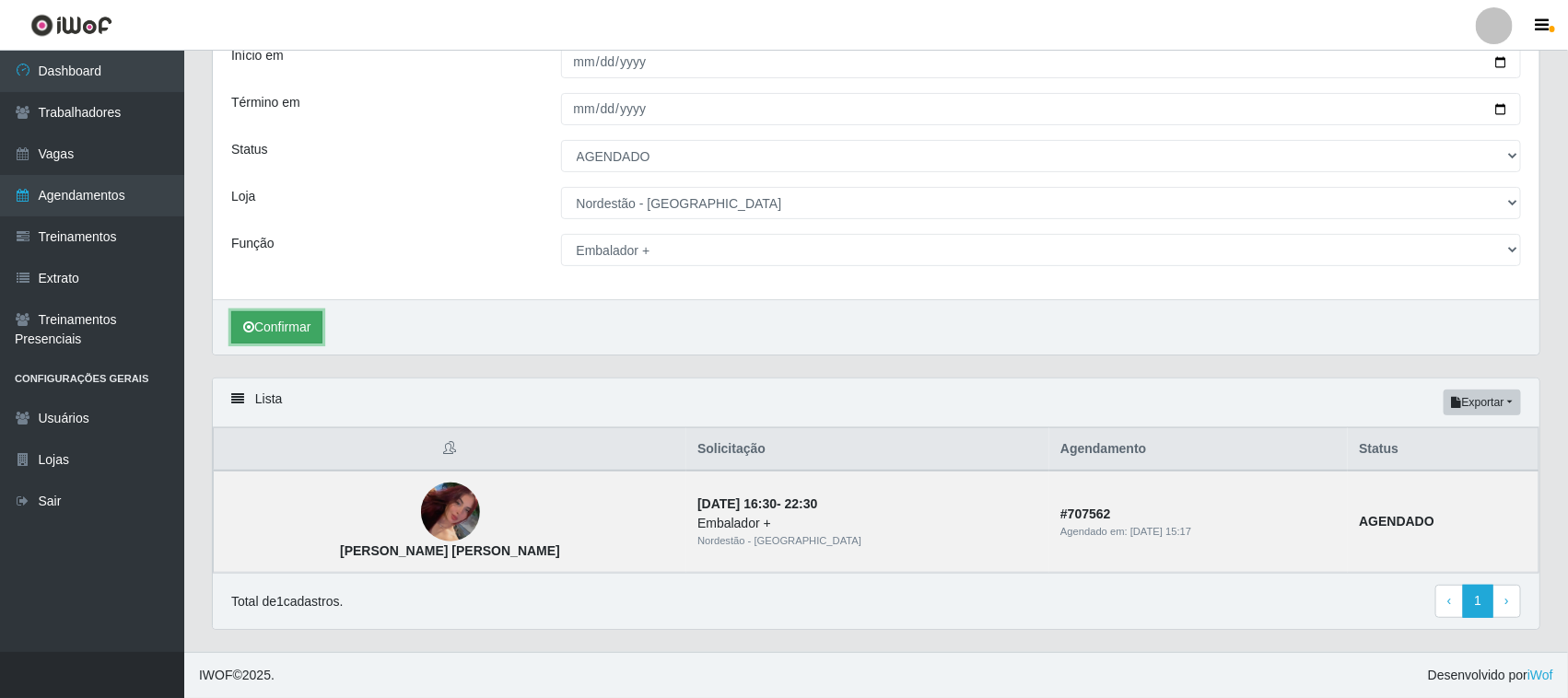
click at [265, 334] on button "Confirmar" at bounding box center [277, 328] width 91 height 32
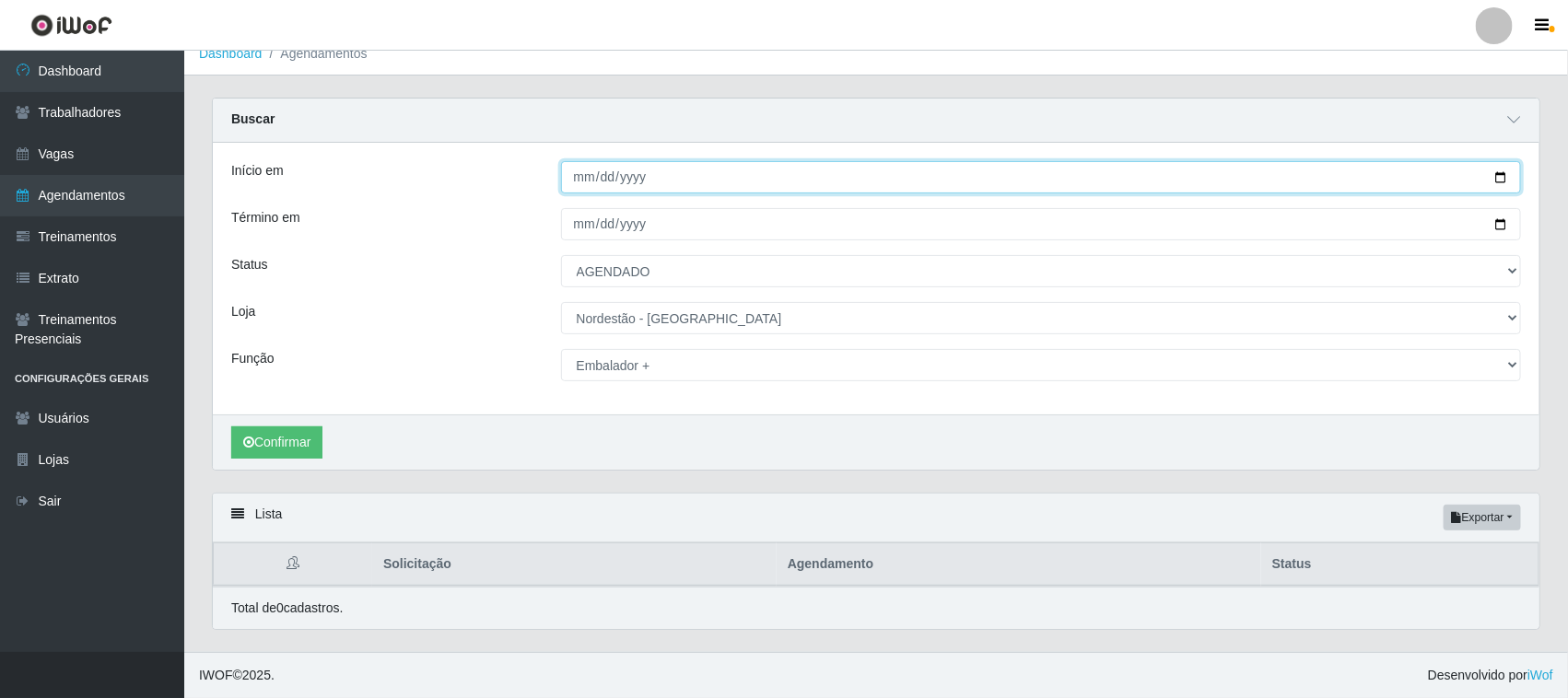
click at [1502, 176] on input "2025-08-15" at bounding box center [1042, 177] width 961 height 32
type input "2025-08-17"
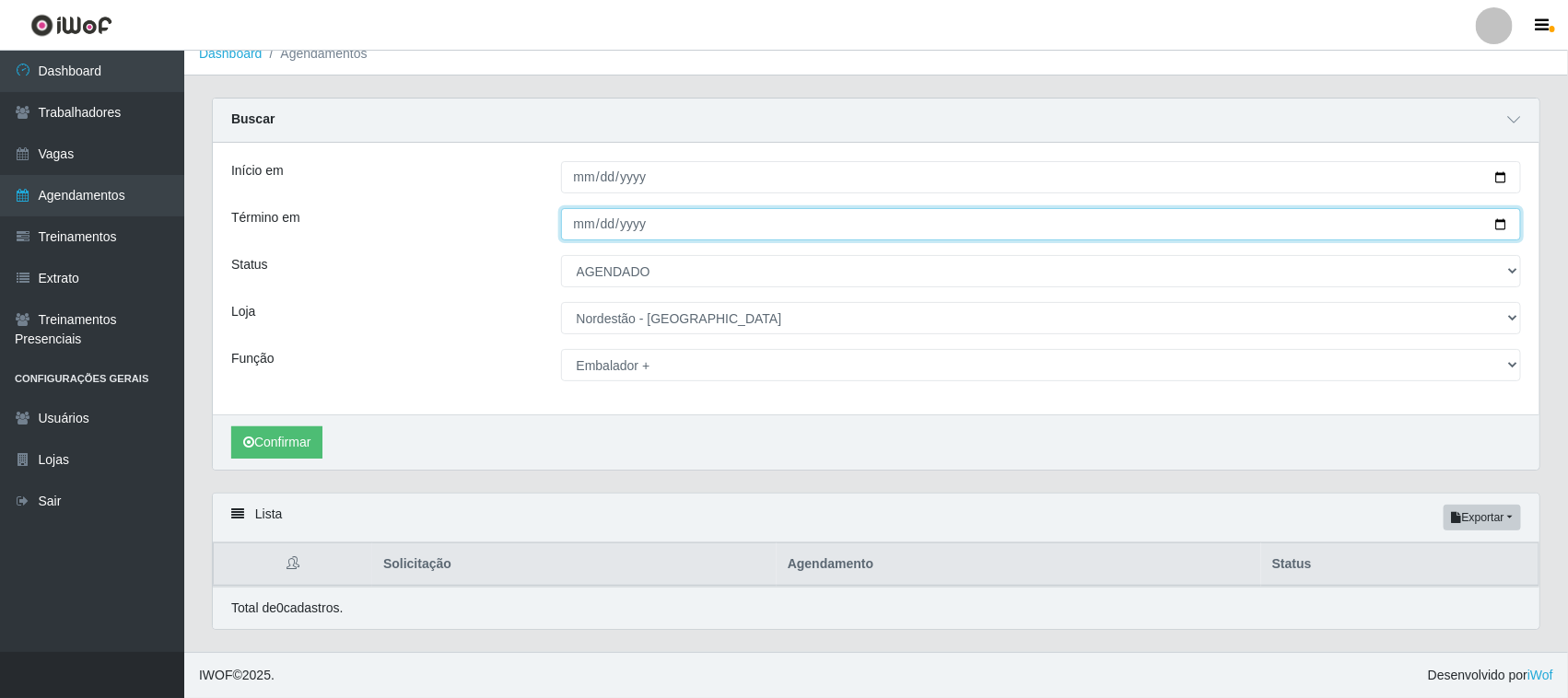
click at [1504, 222] on input "2025-08-15" at bounding box center [1042, 225] width 961 height 32
type input "2025-08-17"
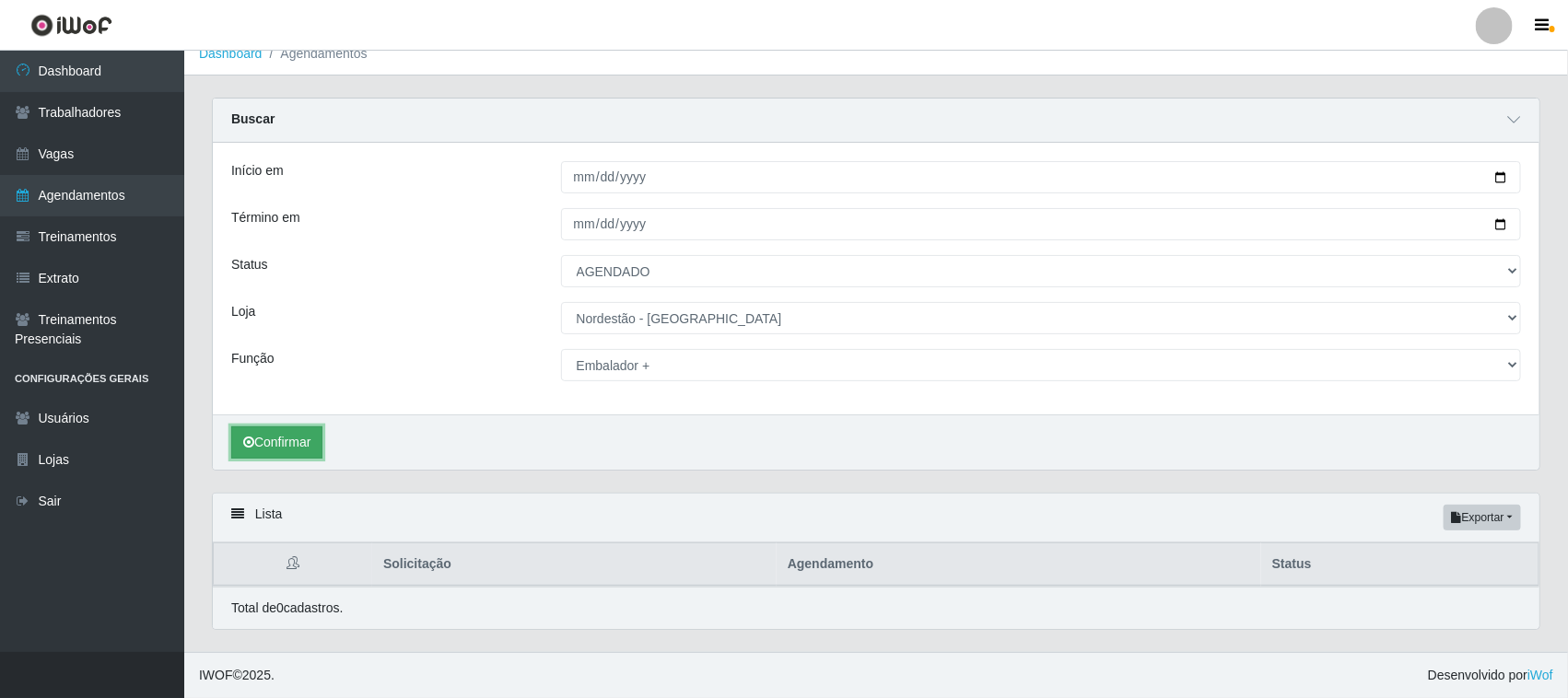
click at [274, 442] on button "Confirmar" at bounding box center [277, 442] width 91 height 32
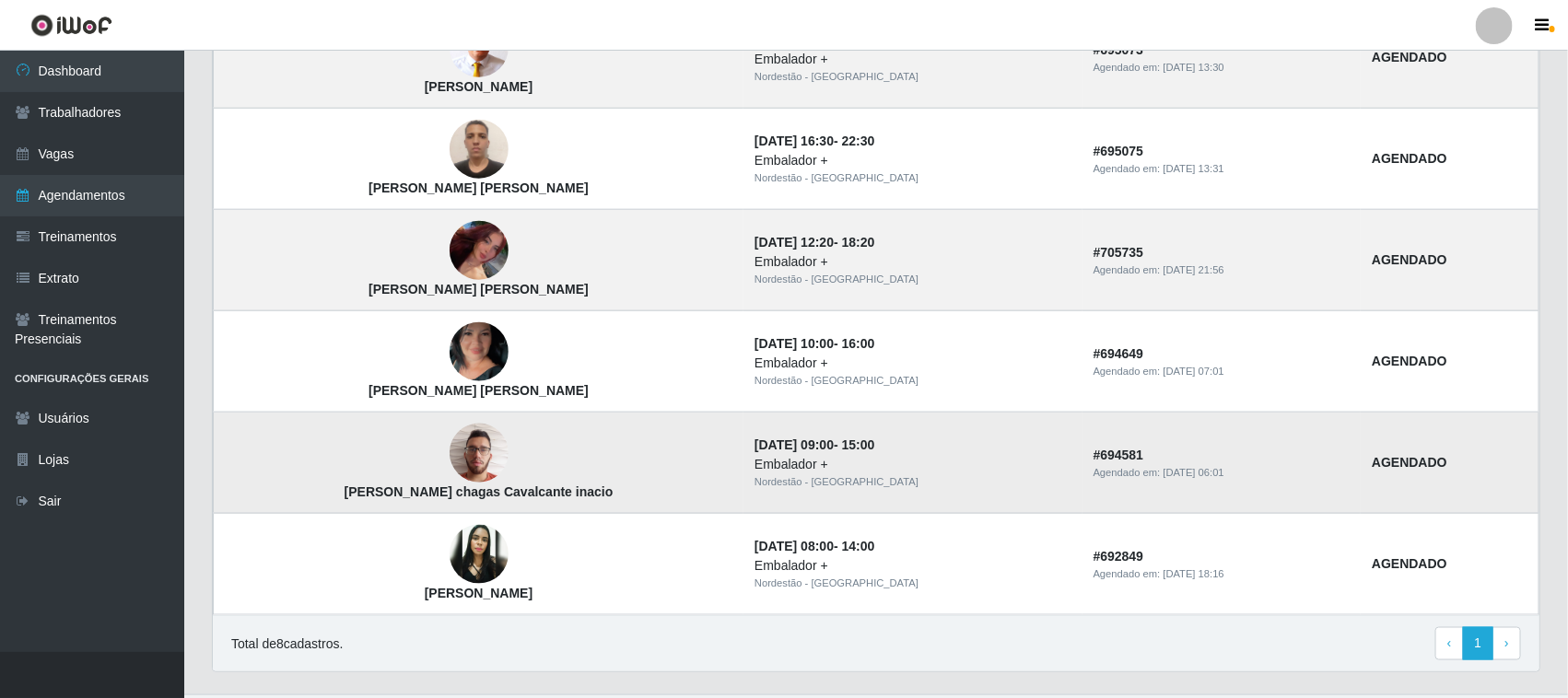
scroll to position [846, 0]
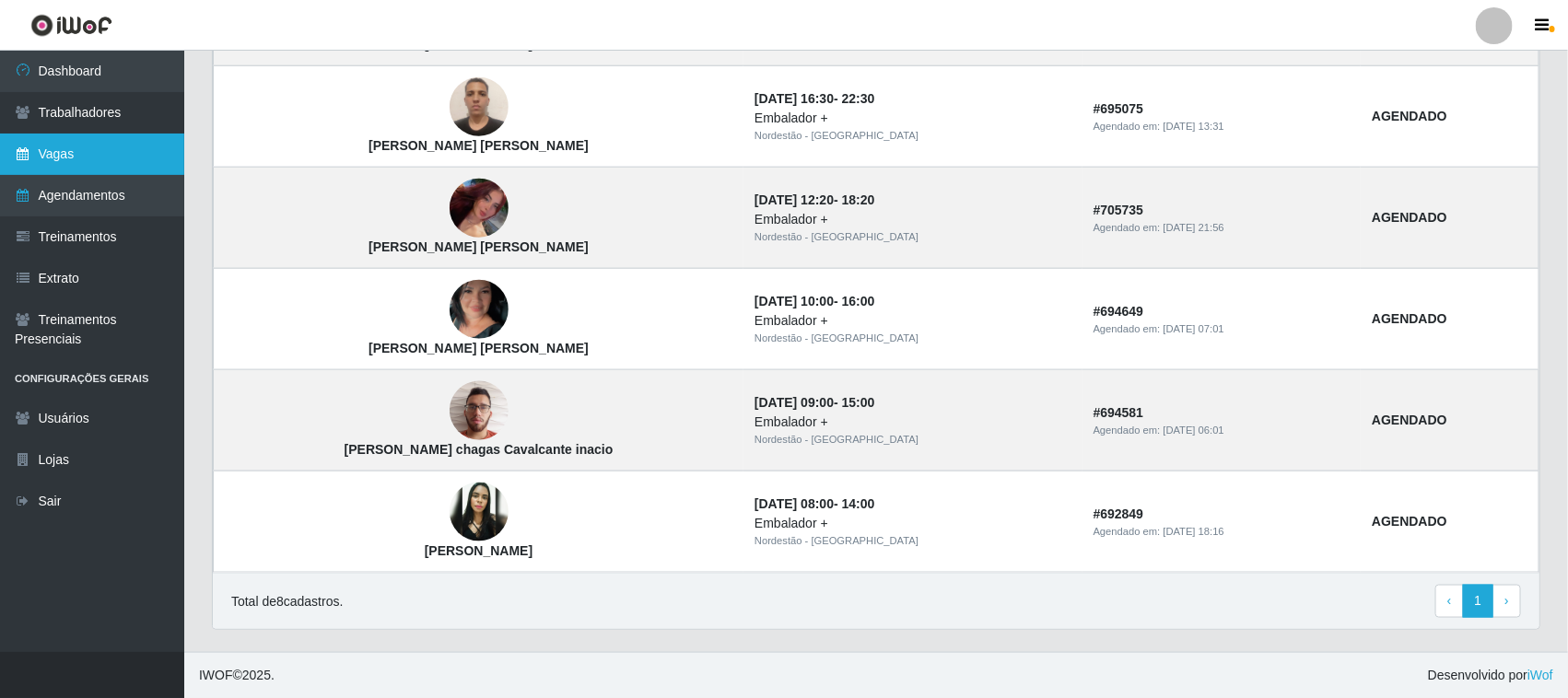
click at [70, 154] on link "Vagas" at bounding box center [92, 155] width 185 height 42
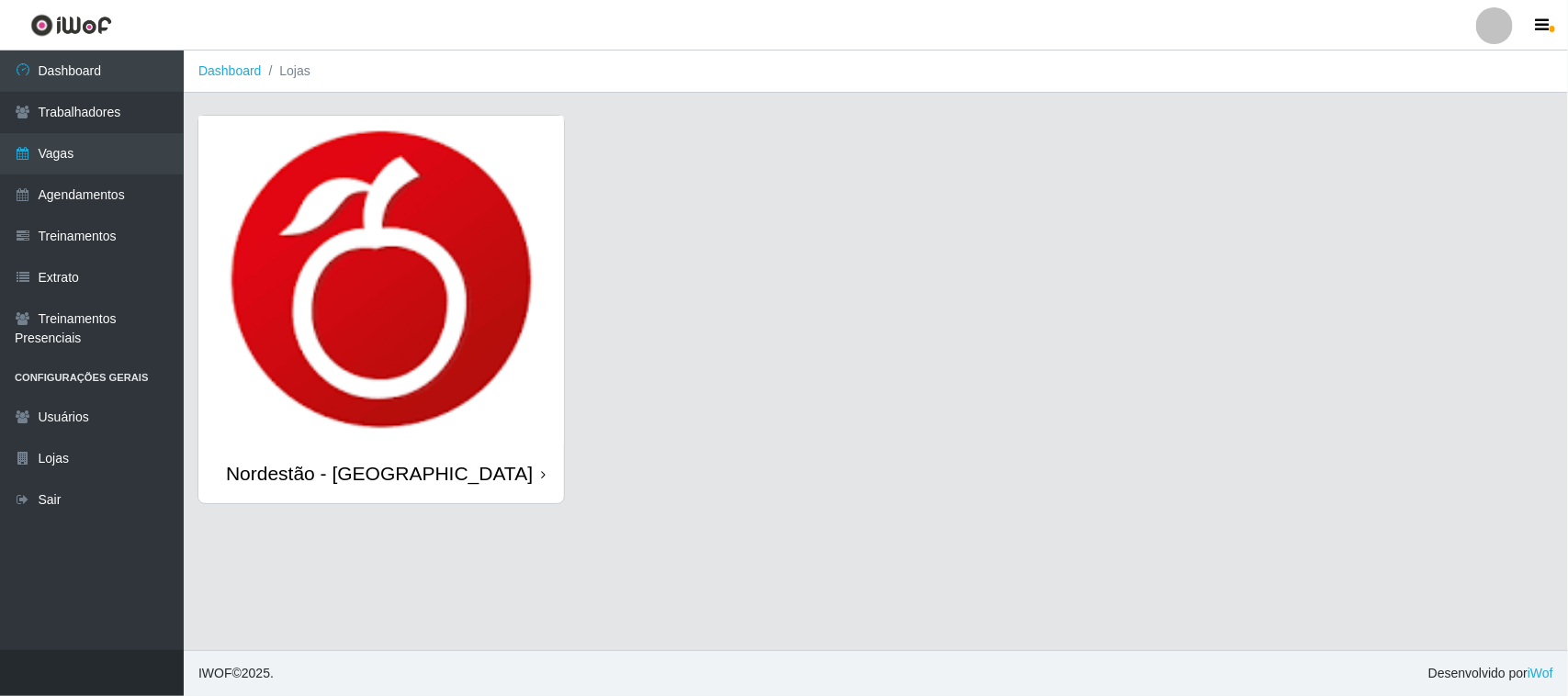
click at [541, 469] on icon at bounding box center [543, 475] width 5 height 13
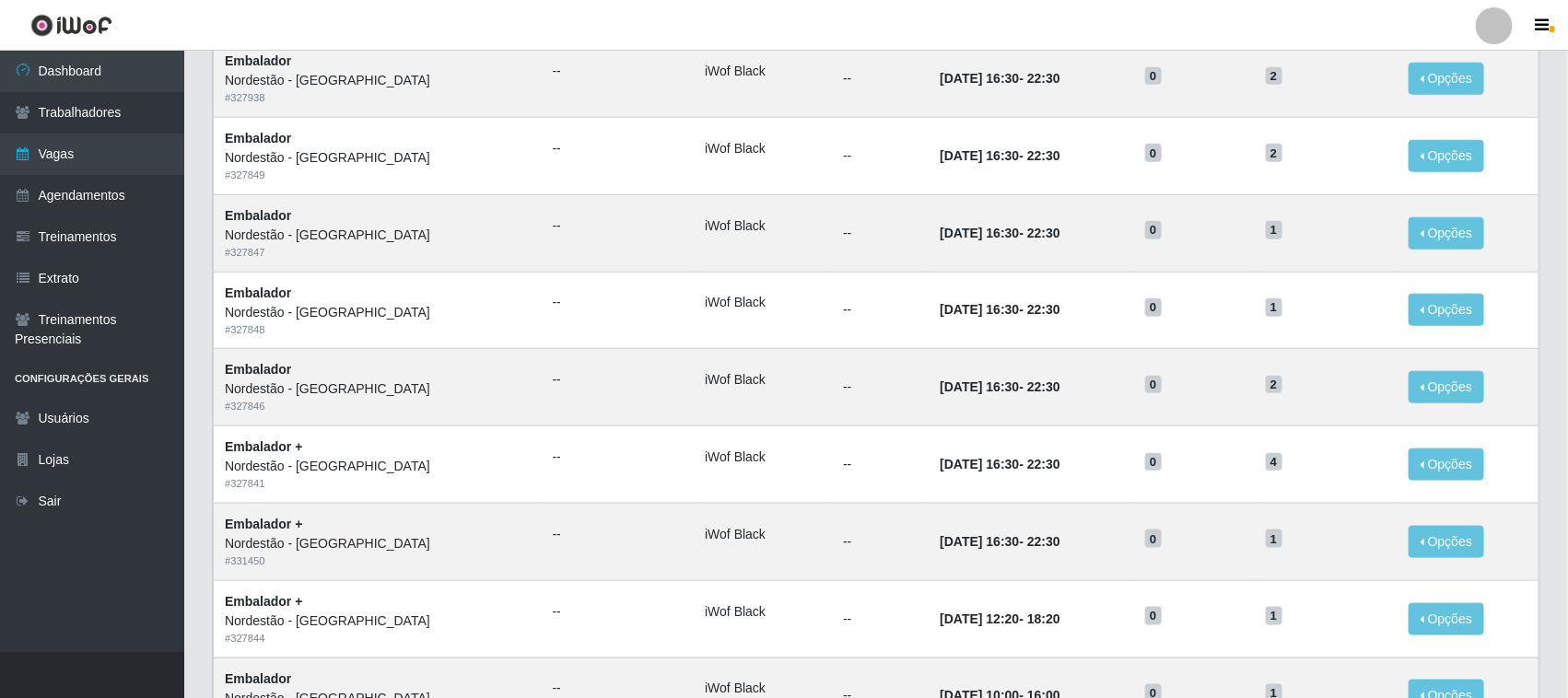
scroll to position [867, 0]
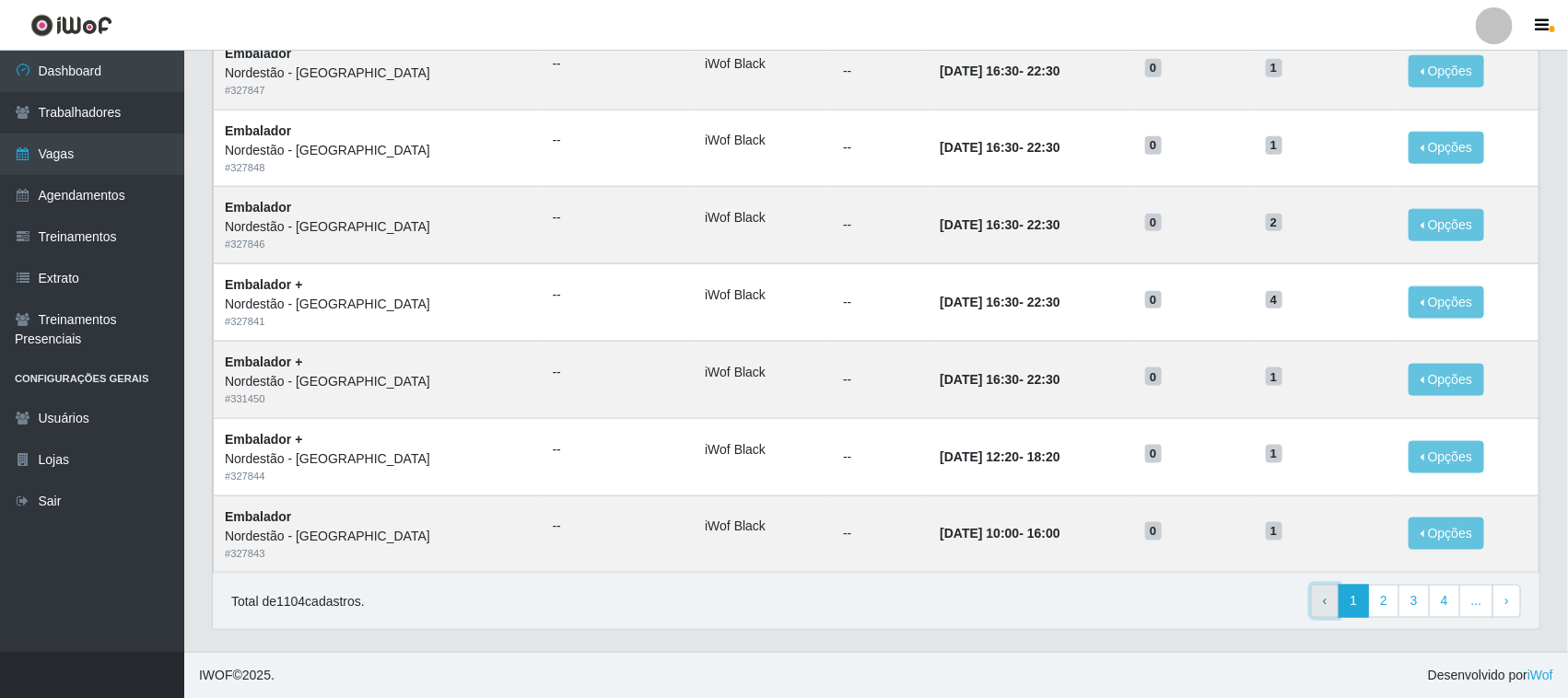
click at [1322, 597] on link "‹ Previous" at bounding box center [1325, 601] width 29 height 33
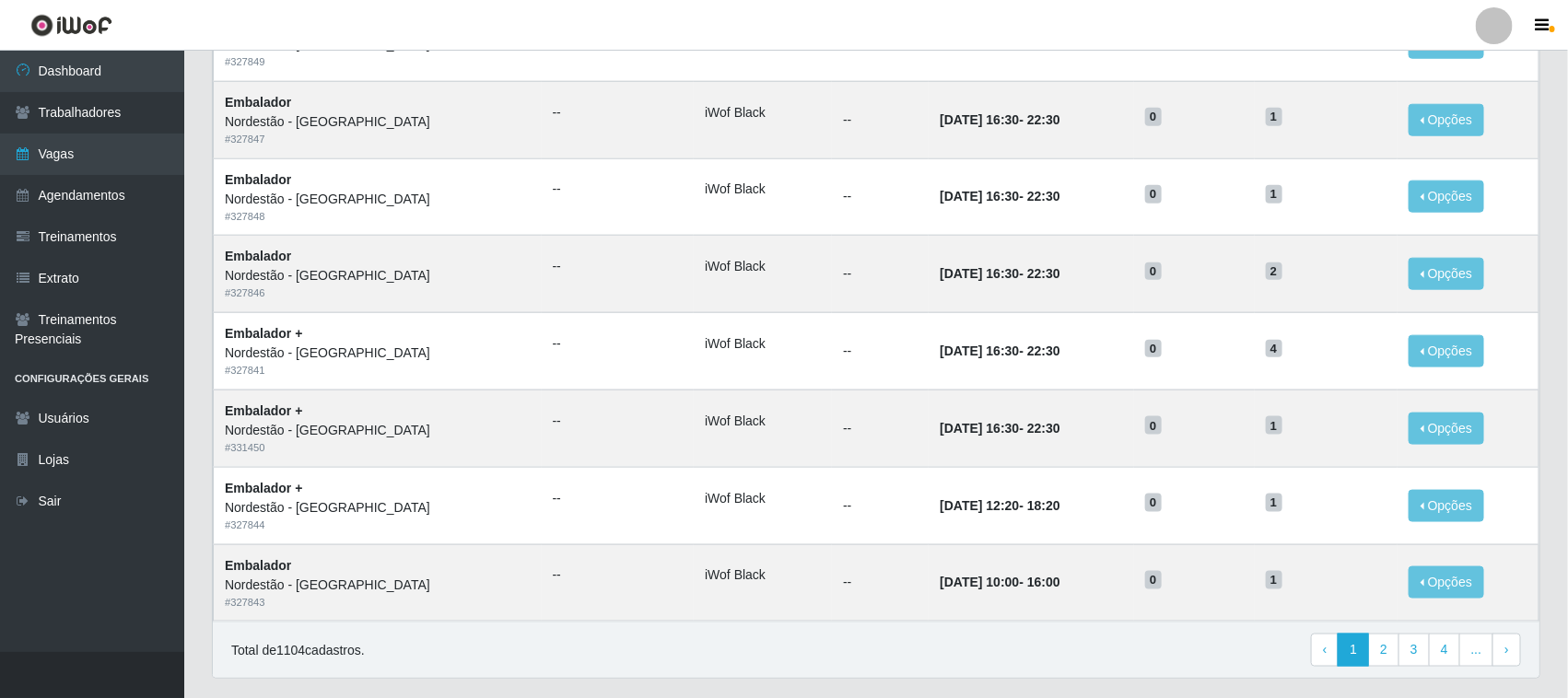
scroll to position [867, 0]
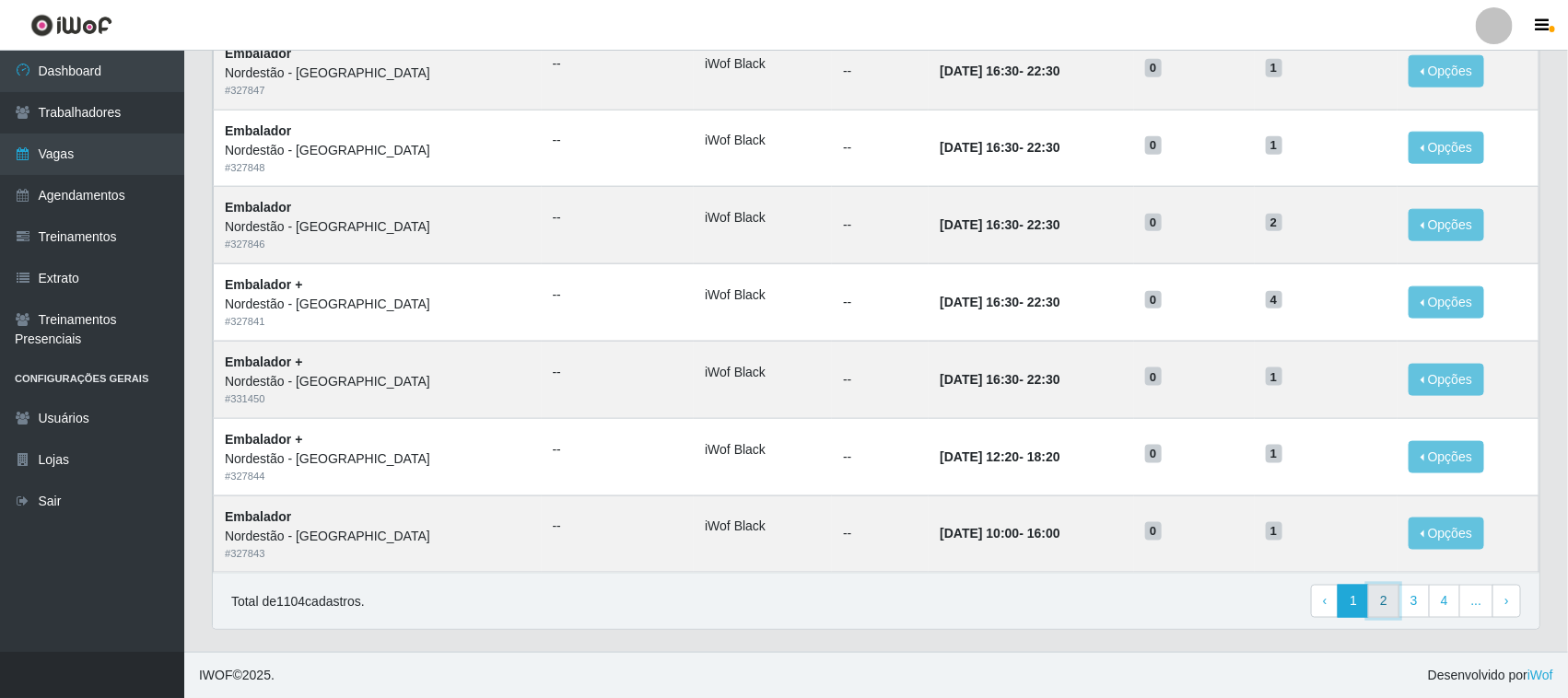
click at [1387, 605] on link "2" at bounding box center [1383, 601] width 31 height 33
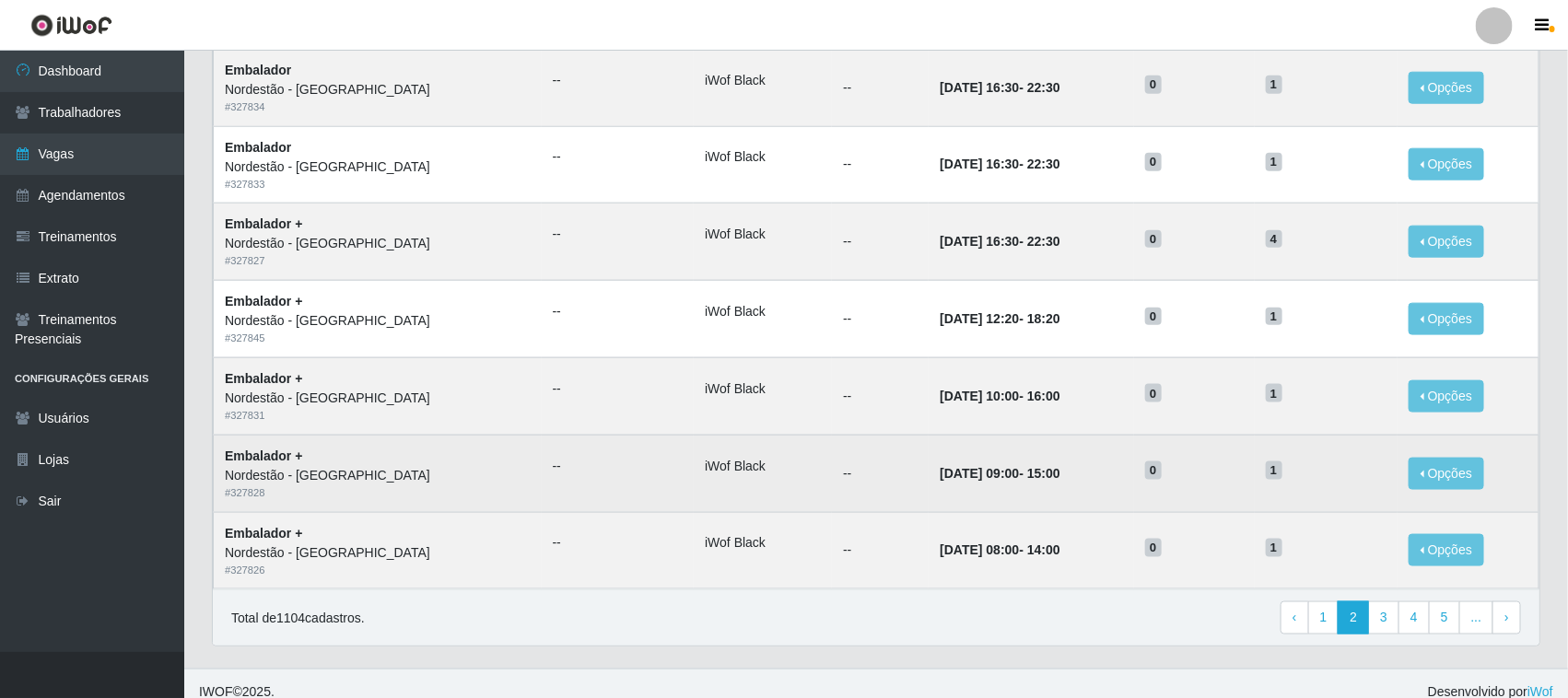
scroll to position [867, 0]
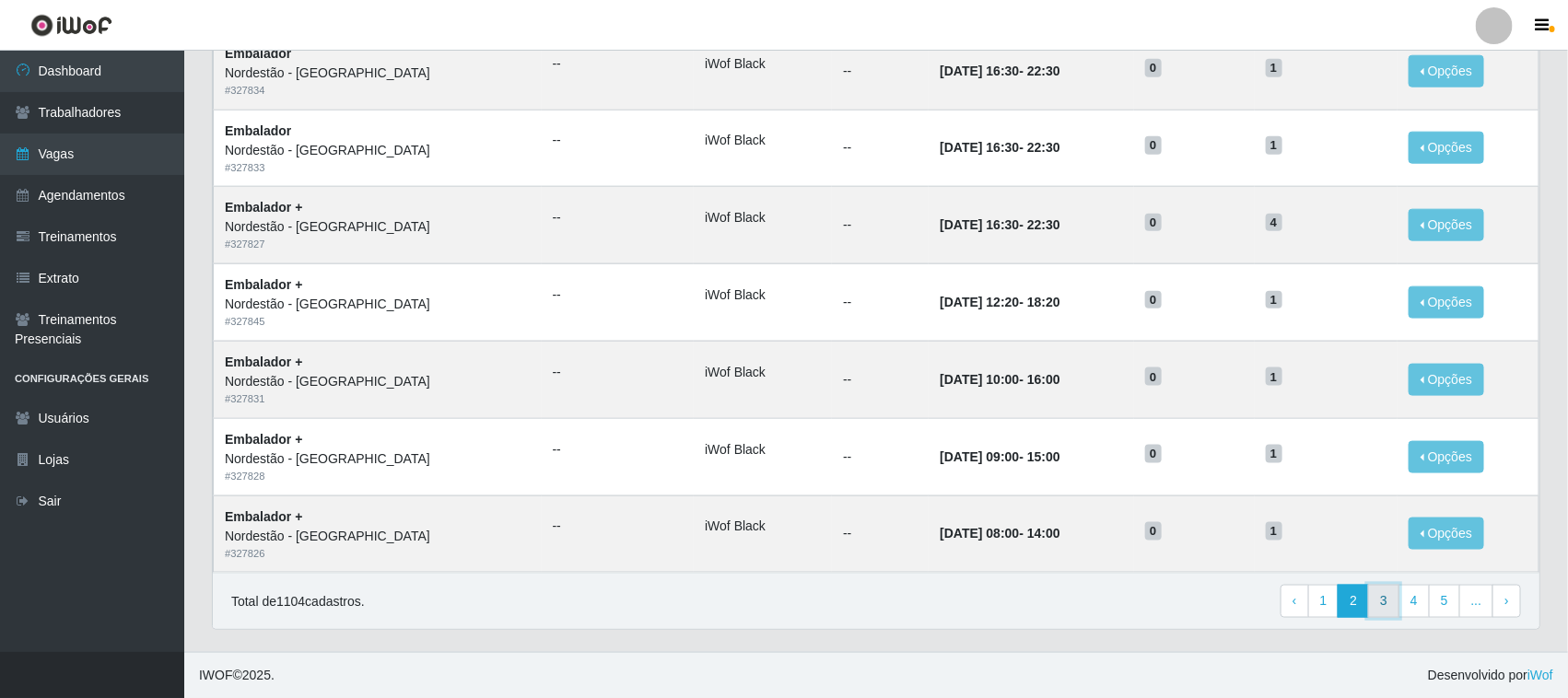
click at [1375, 599] on link "3" at bounding box center [1383, 601] width 31 height 33
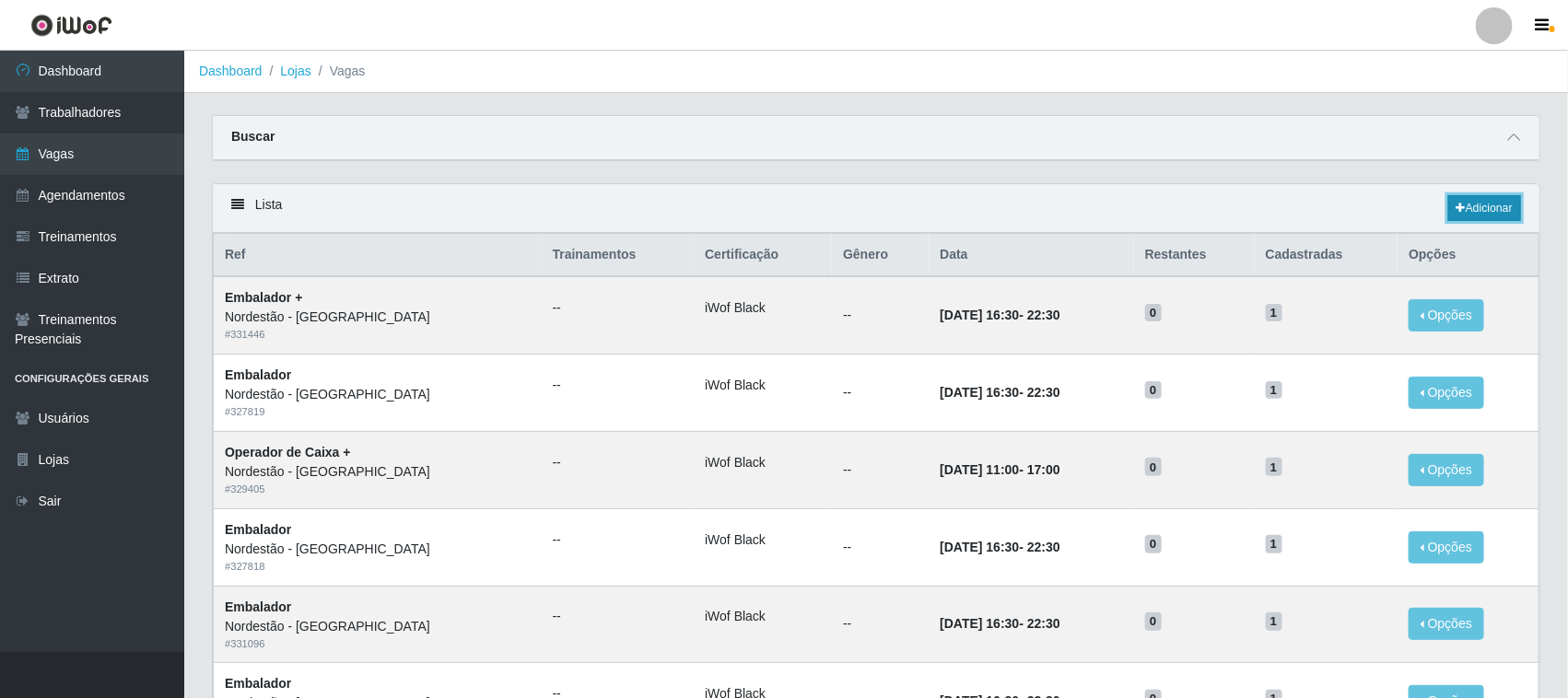
click at [1485, 204] on link "Adicionar" at bounding box center [1484, 209] width 73 height 26
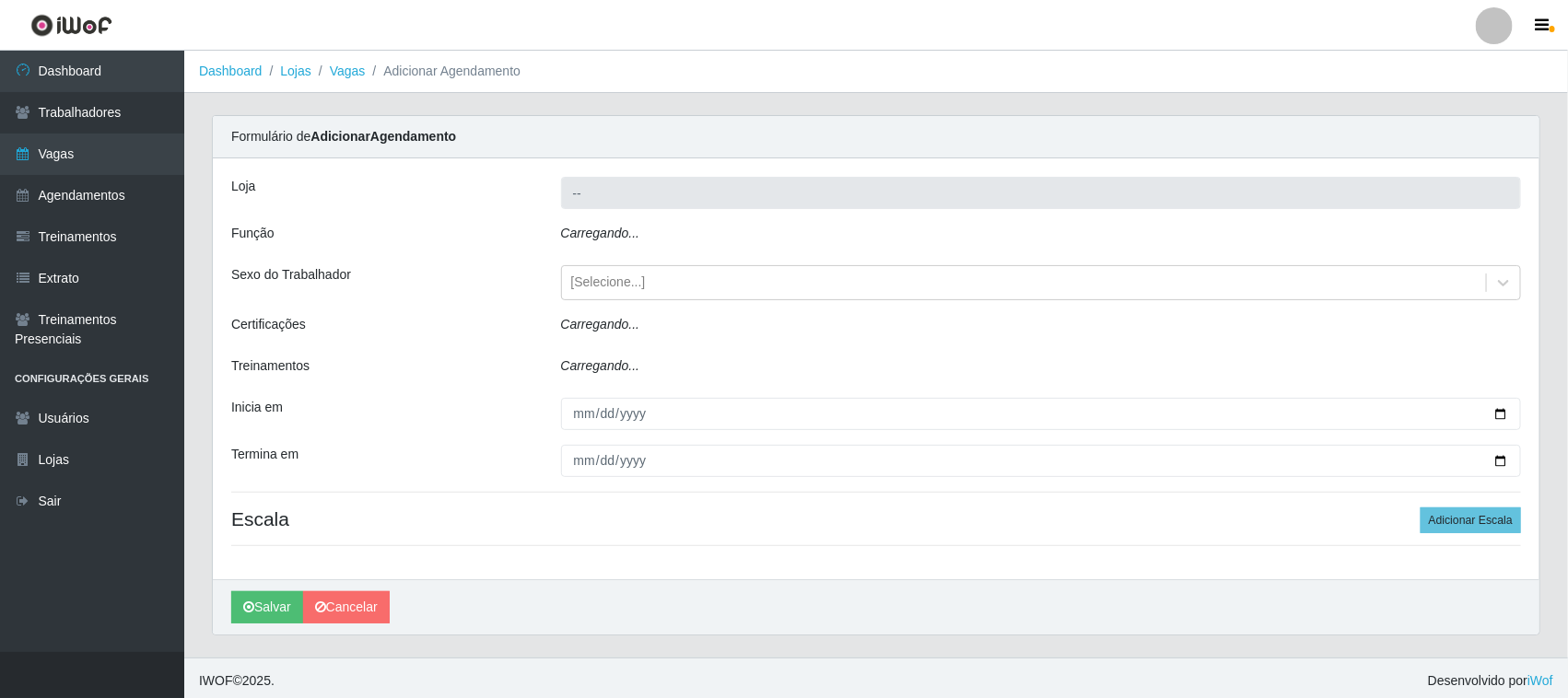
type input "Nordestão - [GEOGRAPHIC_DATA]"
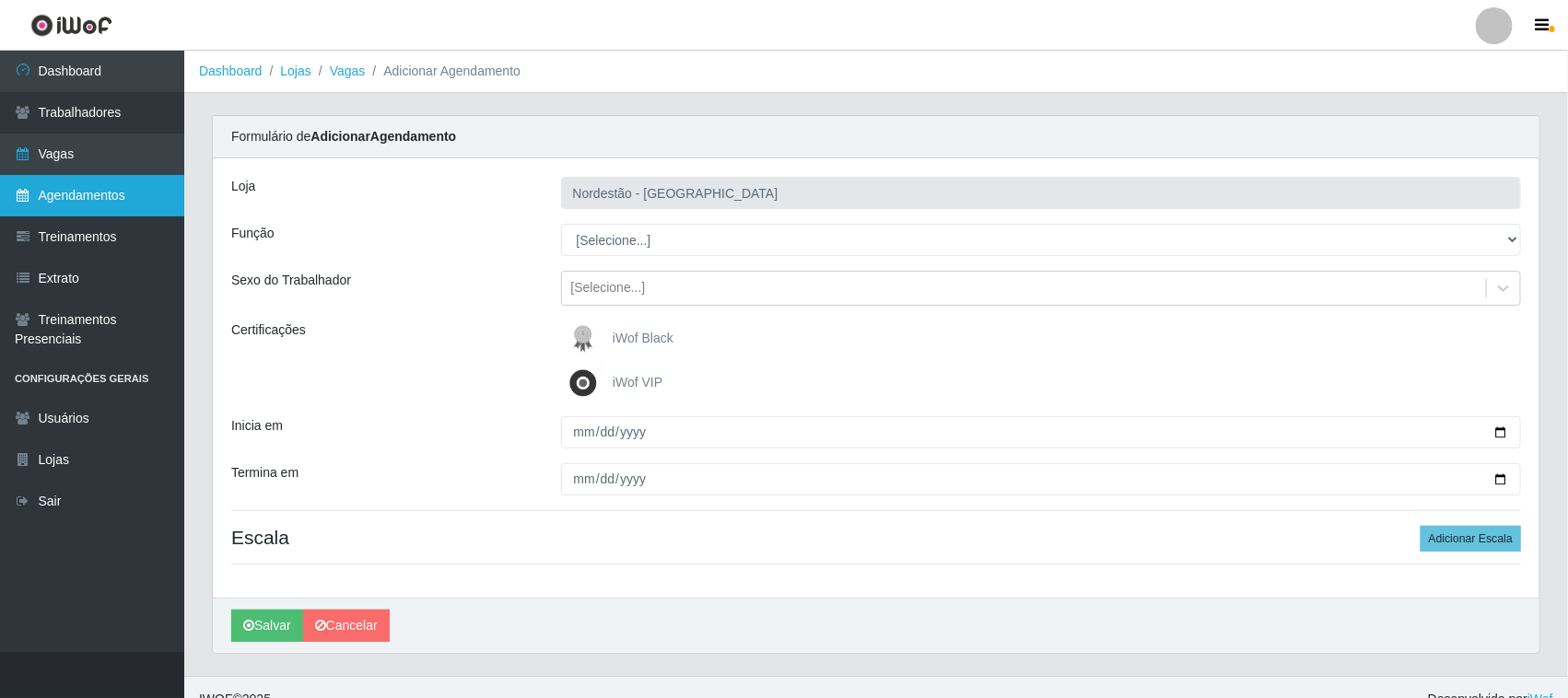
click at [86, 199] on link "Agendamentos" at bounding box center [92, 196] width 185 height 42
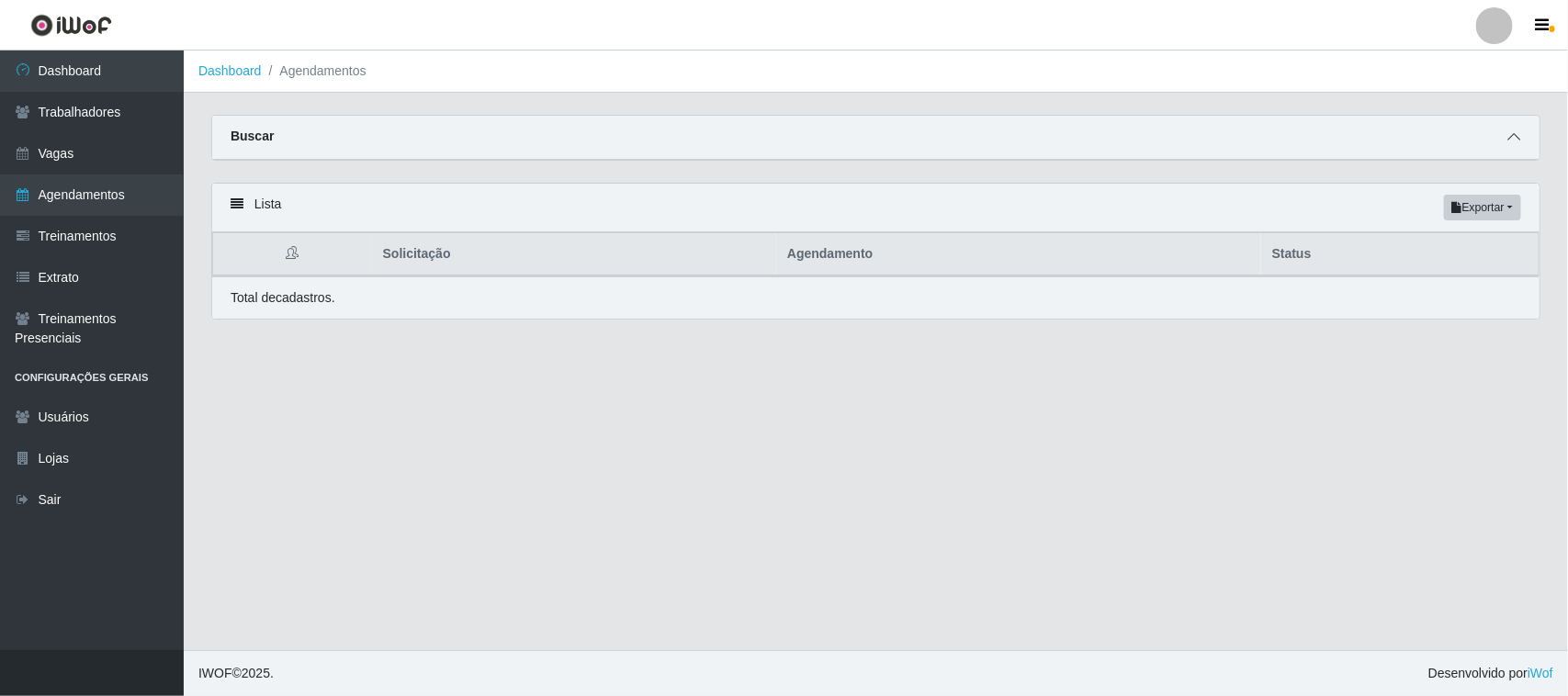
click at [1511, 134] on icon at bounding box center [1513, 136] width 13 height 13
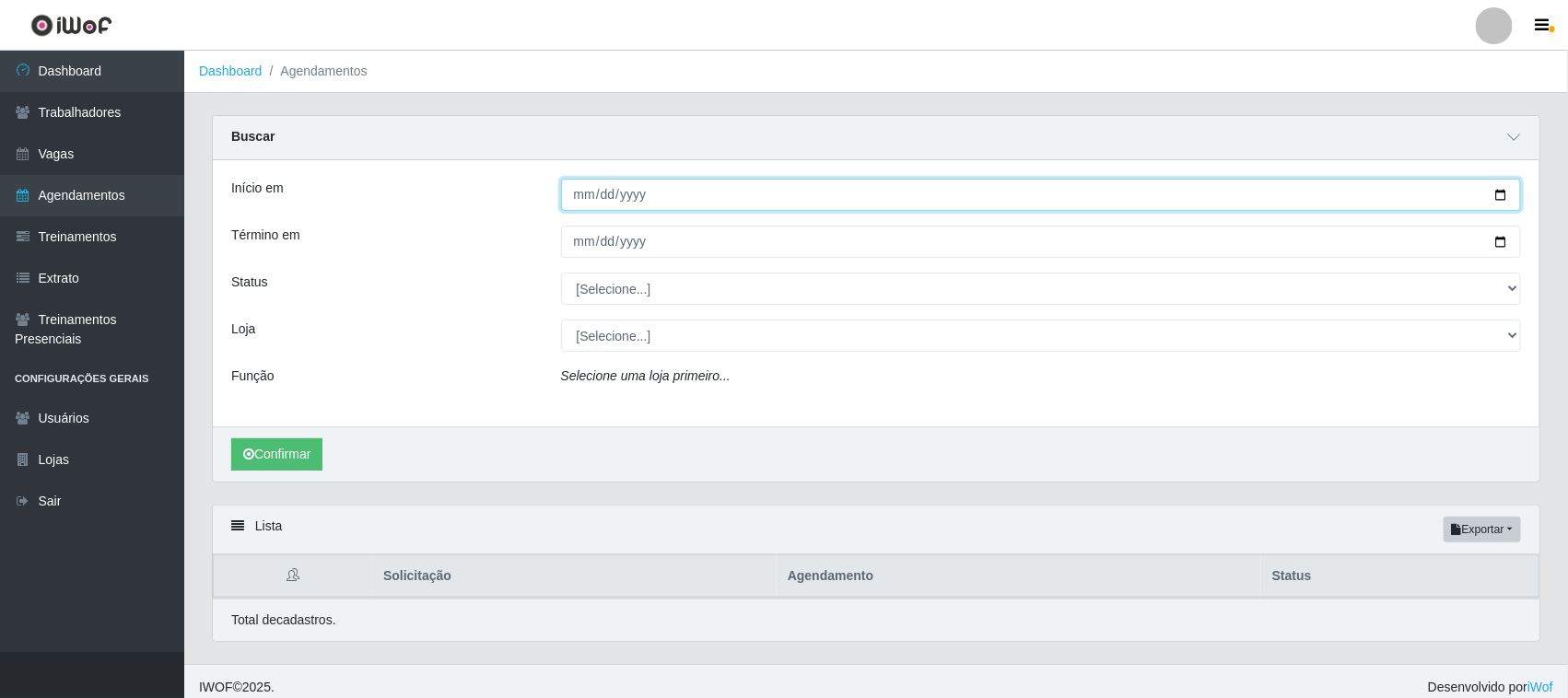
click at [1493, 192] on input "Início em" at bounding box center [1042, 195] width 961 height 32
type input "[DATE]"
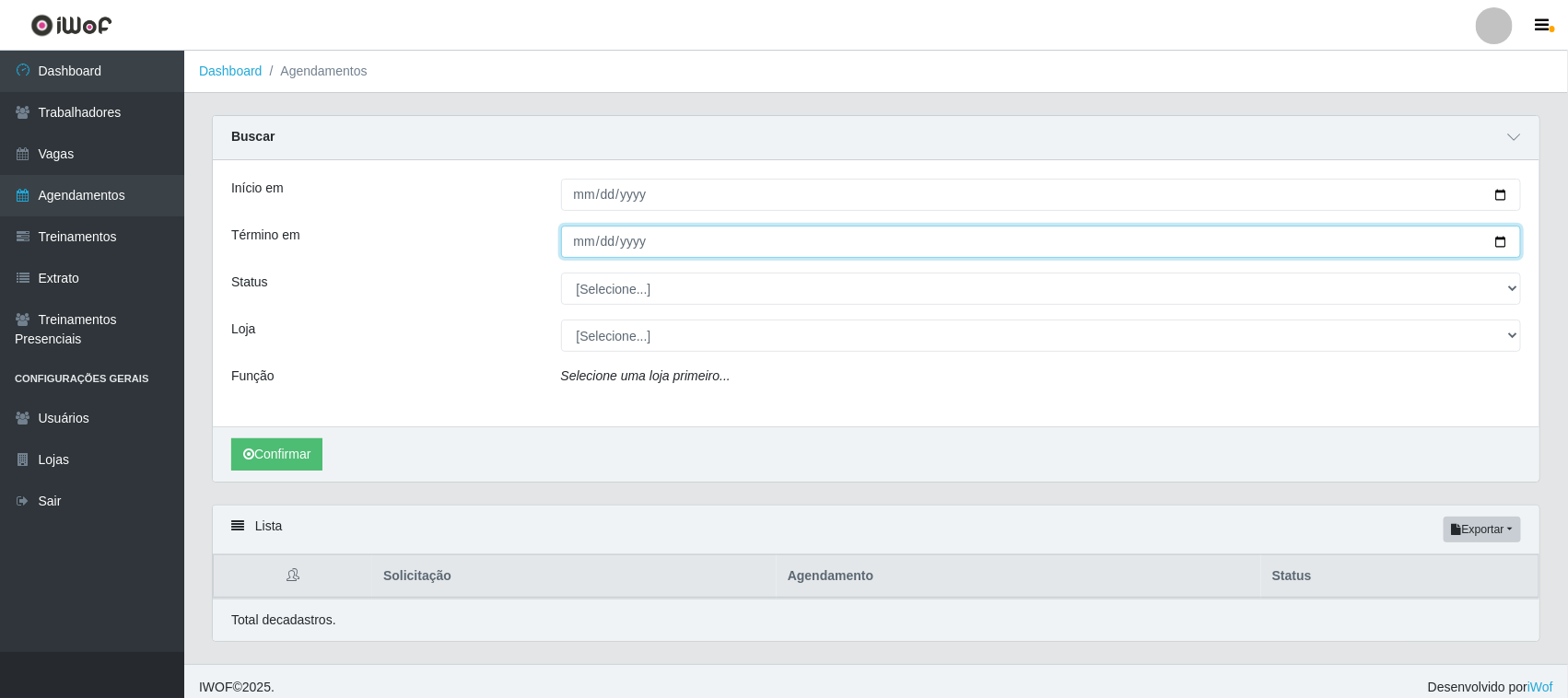
click at [1507, 232] on input "Término em" at bounding box center [1042, 242] width 961 height 32
click at [1494, 233] on input "Término em" at bounding box center [1042, 242] width 961 height 32
type input "[DATE]"
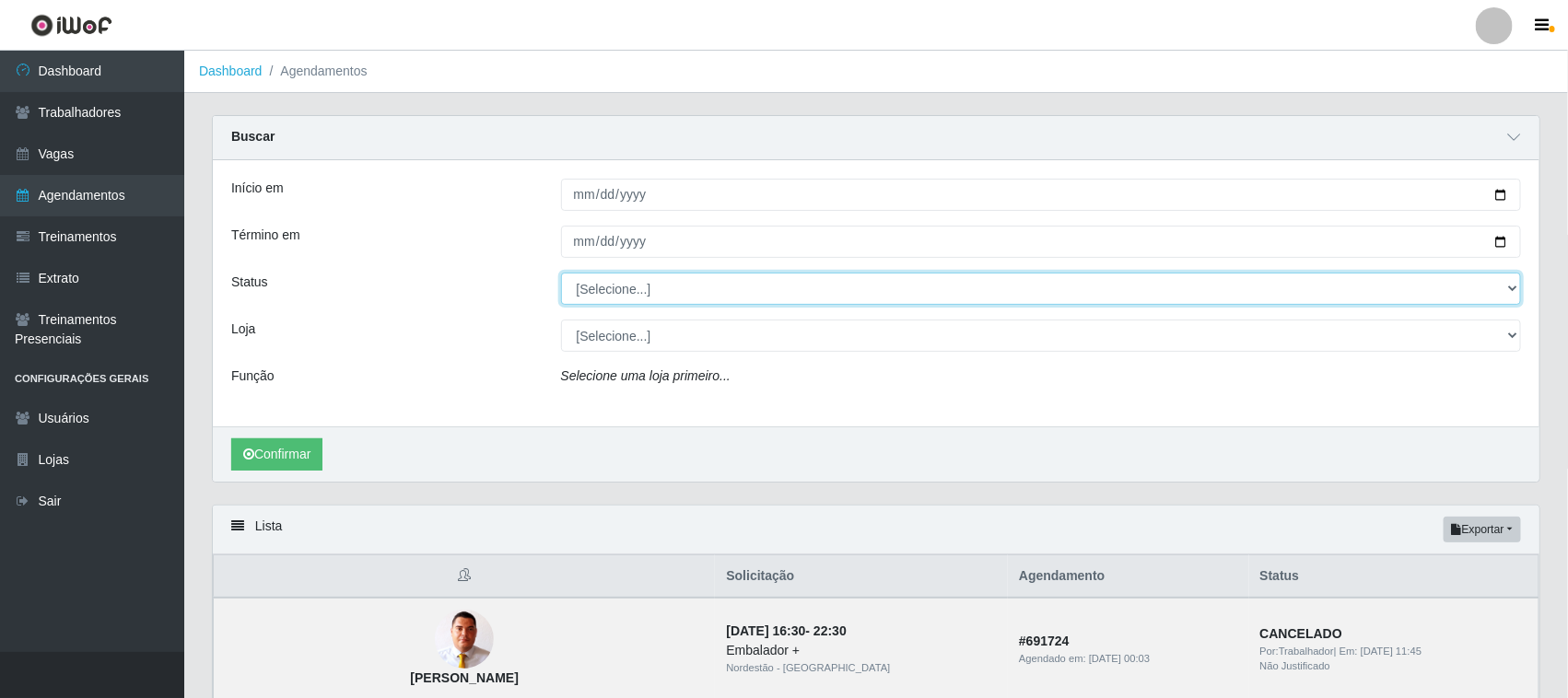
click at [637, 287] on select "[Selecione...] AGENDADO AGUARDANDO LIBERAR EM ANDAMENTO EM REVISÃO FINALIZADO C…" at bounding box center [1042, 289] width 961 height 32
select select "AGENDADO"
click at [561, 274] on select "[Selecione...] AGENDADO AGUARDANDO LIBERAR EM ANDAMENTO EM REVISÃO FINALIZADO C…" at bounding box center [1042, 289] width 961 height 32
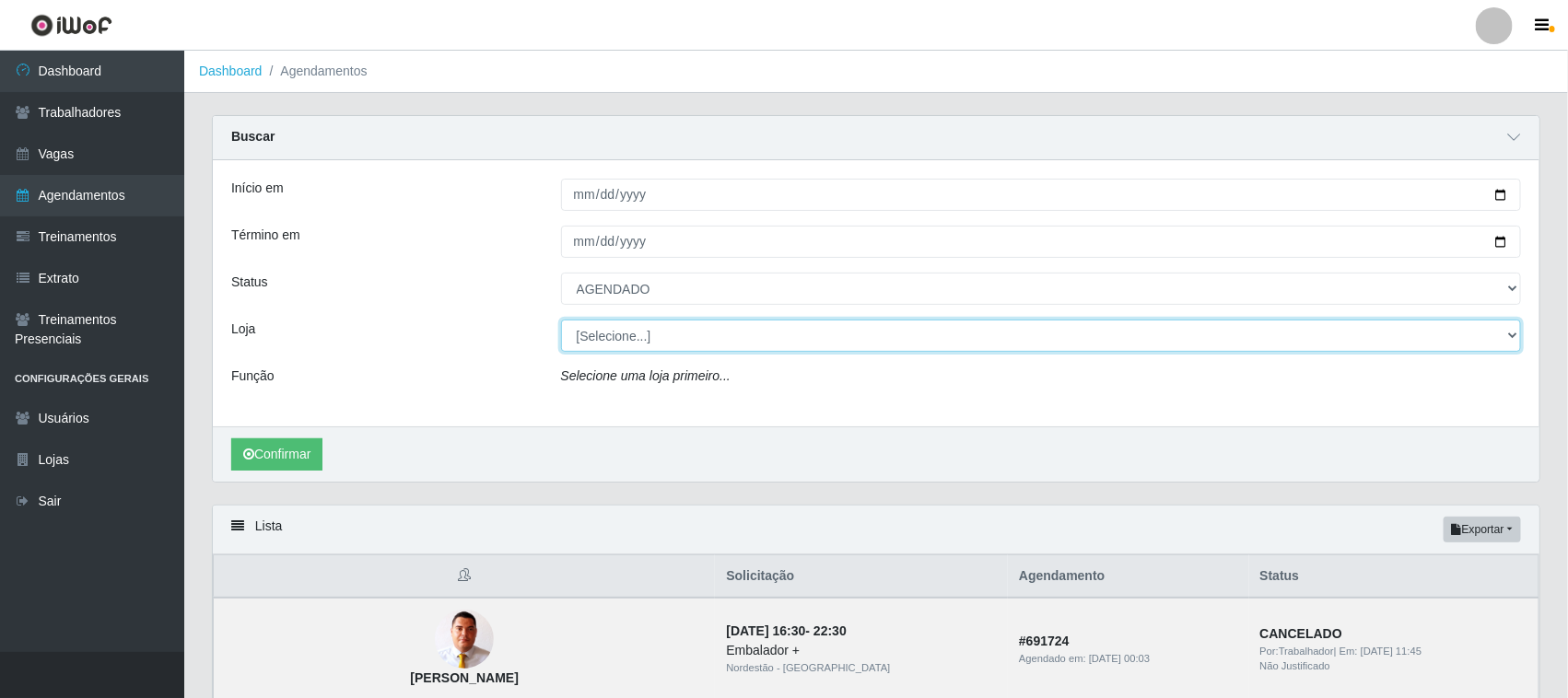
click at [615, 334] on select "[Selecione...] Nordestão - [GEOGRAPHIC_DATA]" at bounding box center [1042, 336] width 961 height 32
select select "420"
click at [561, 321] on select "[Selecione...] Nordestão - [GEOGRAPHIC_DATA]" at bounding box center [1042, 336] width 961 height 32
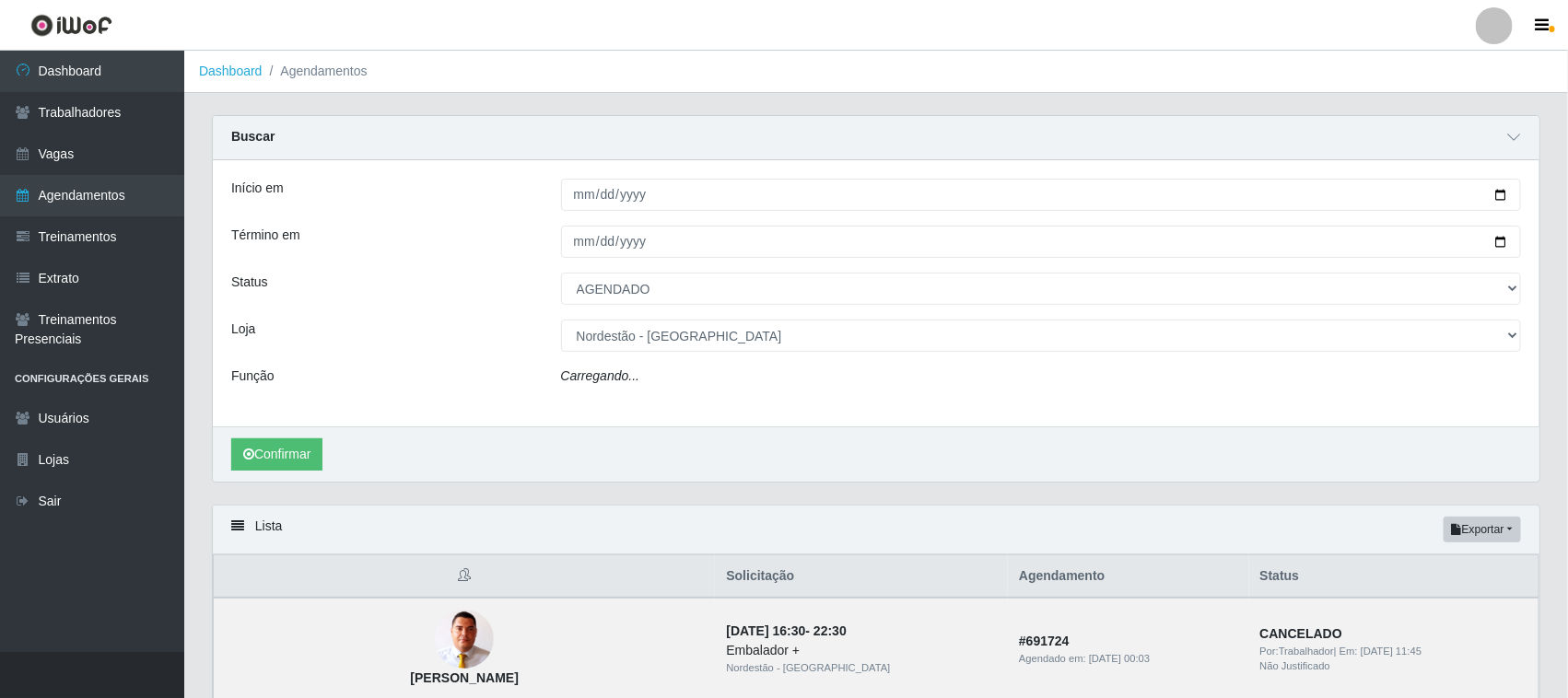
click at [637, 378] on div "Carregando..." at bounding box center [1042, 379] width 989 height 27
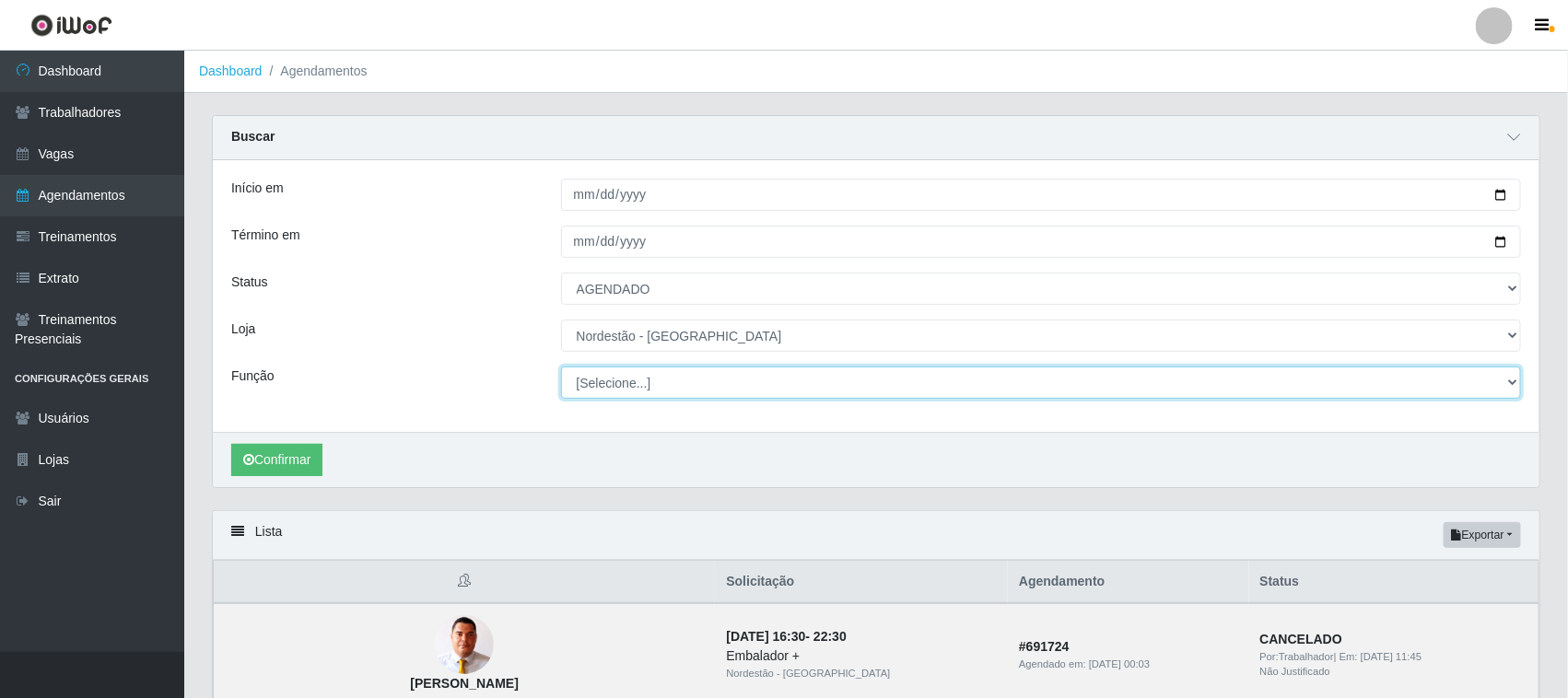
click at [637, 378] on select "[Selecione...] Embalador Embalador + Embalador ++ Operador de Caixa Operador de…" at bounding box center [1042, 382] width 961 height 32
select select "1"
click at [561, 367] on select "[Selecione...] Embalador Embalador + Embalador ++ Operador de Caixa Operador de…" at bounding box center [1042, 382] width 961 height 32
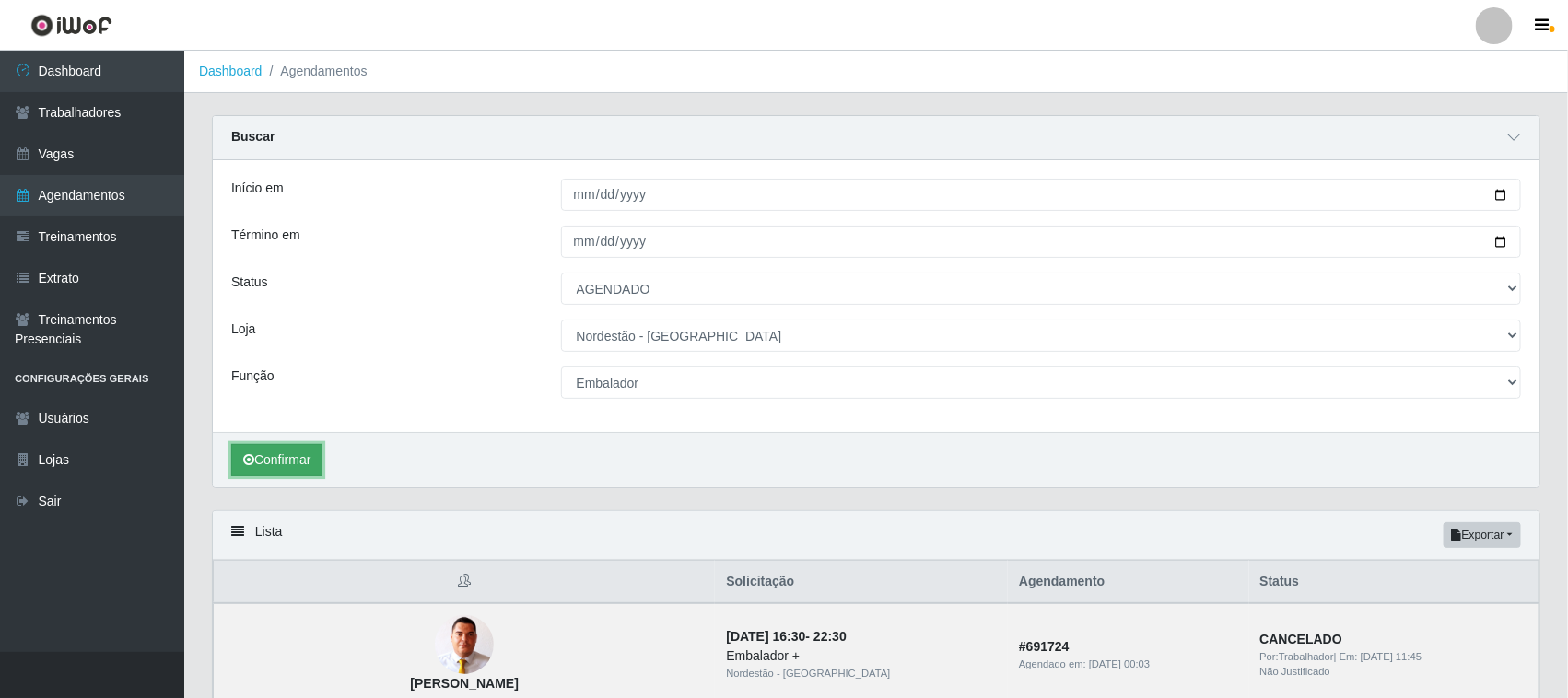
click at [303, 457] on button "Confirmar" at bounding box center [277, 460] width 91 height 32
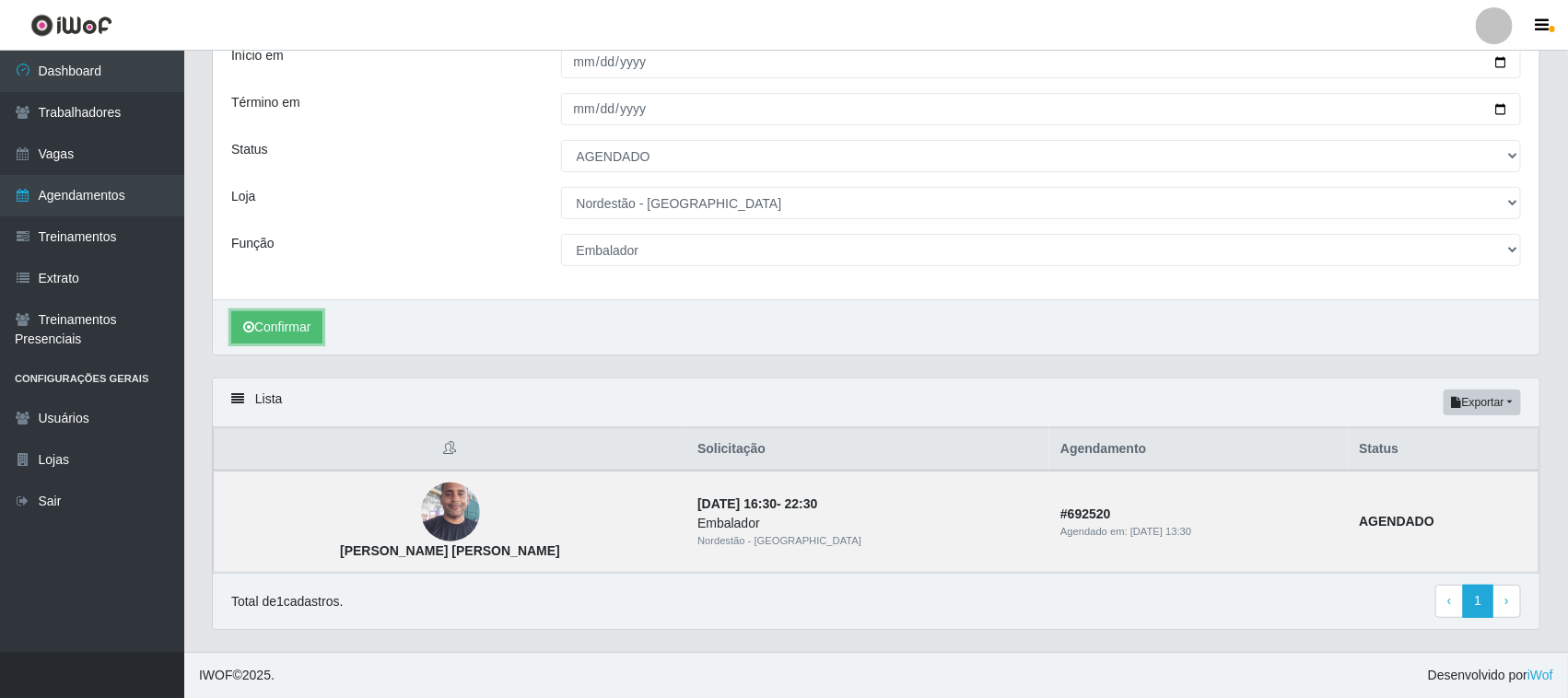
scroll to position [135, 0]
